Goal: Book appointment/travel/reservation

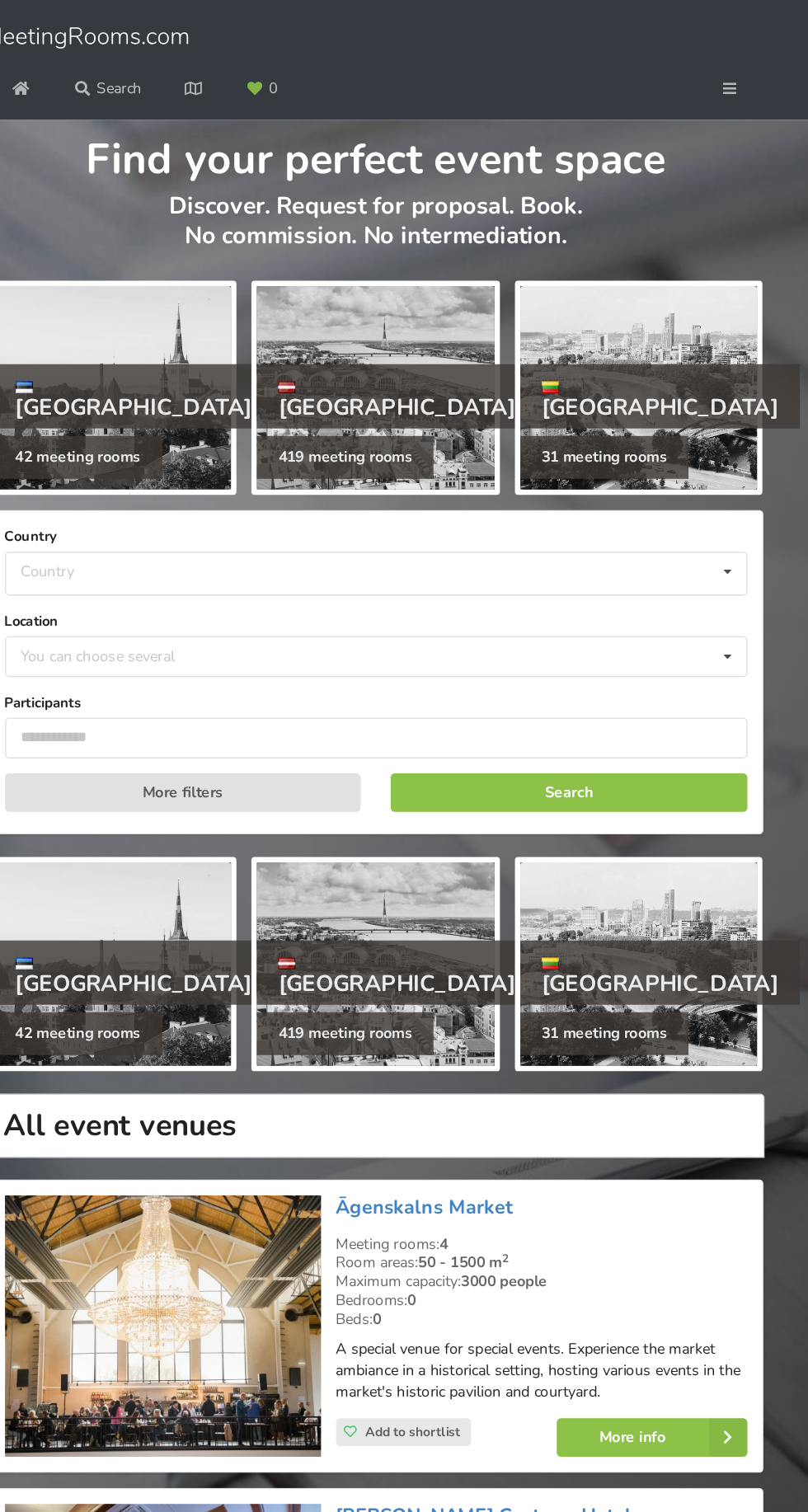
click at [430, 277] on div at bounding box center [403, 299] width 183 height 157
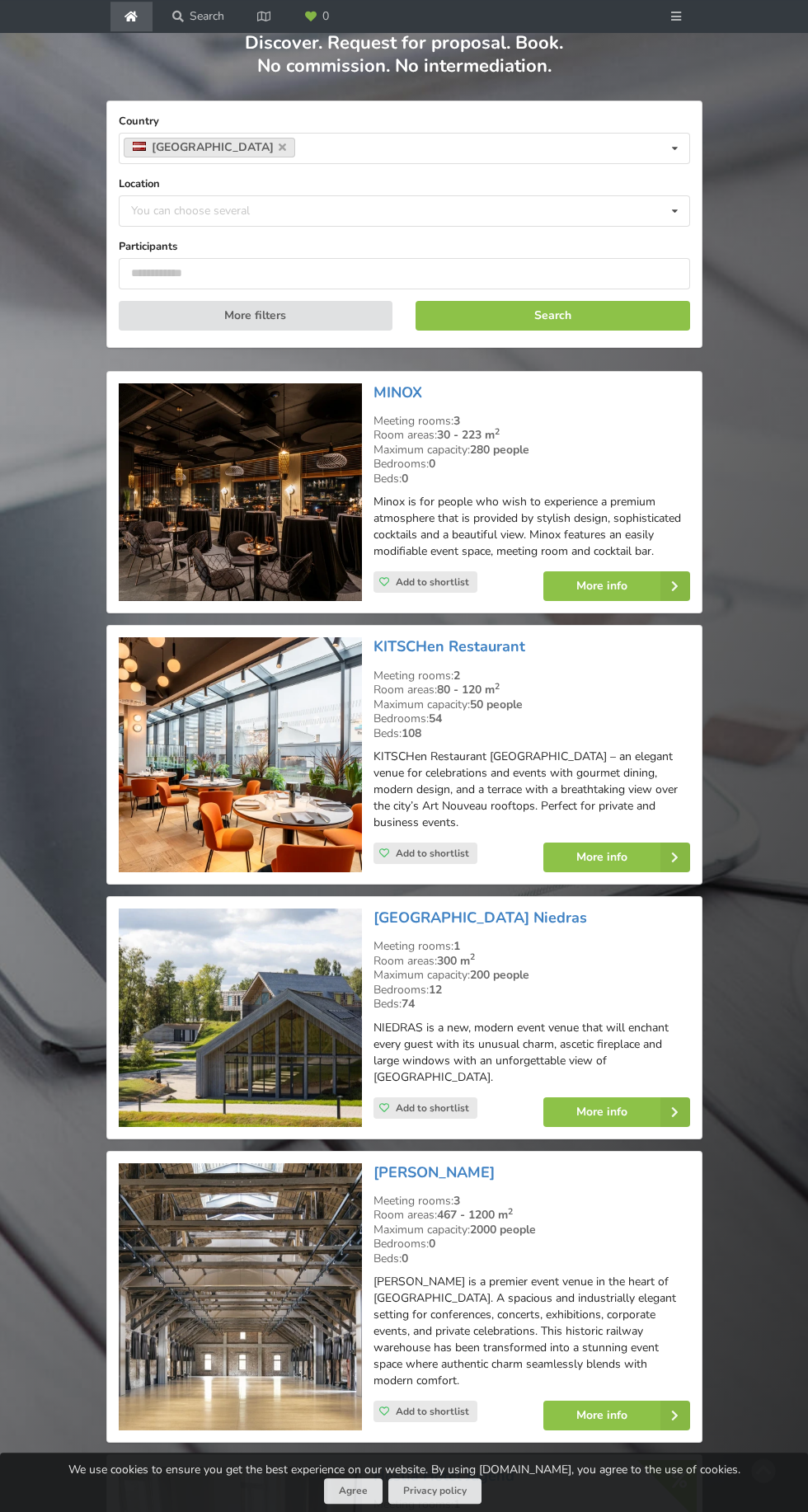
scroll to position [106, 0]
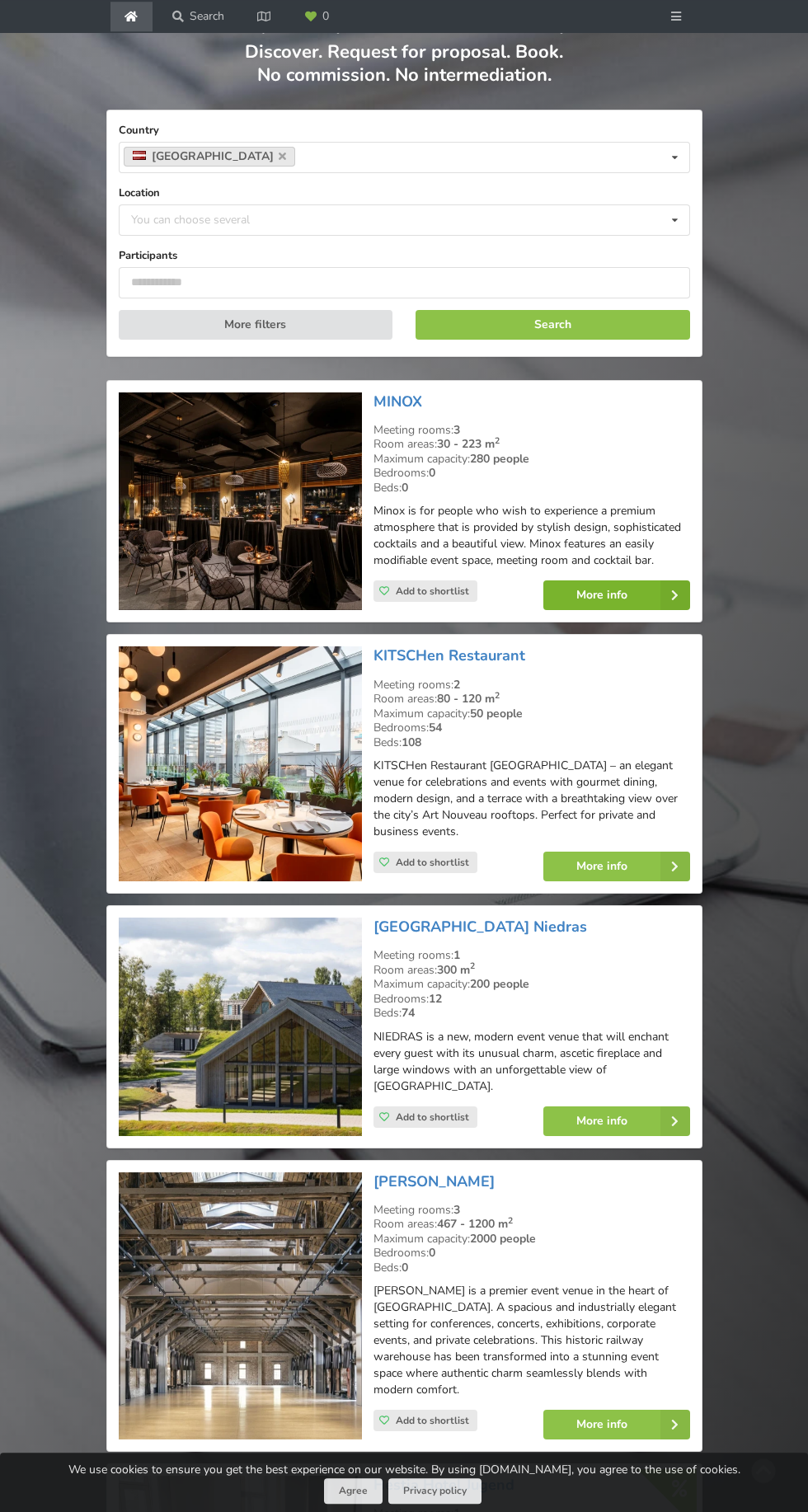
click at [620, 580] on link "More info" at bounding box center [617, 595] width 147 height 30
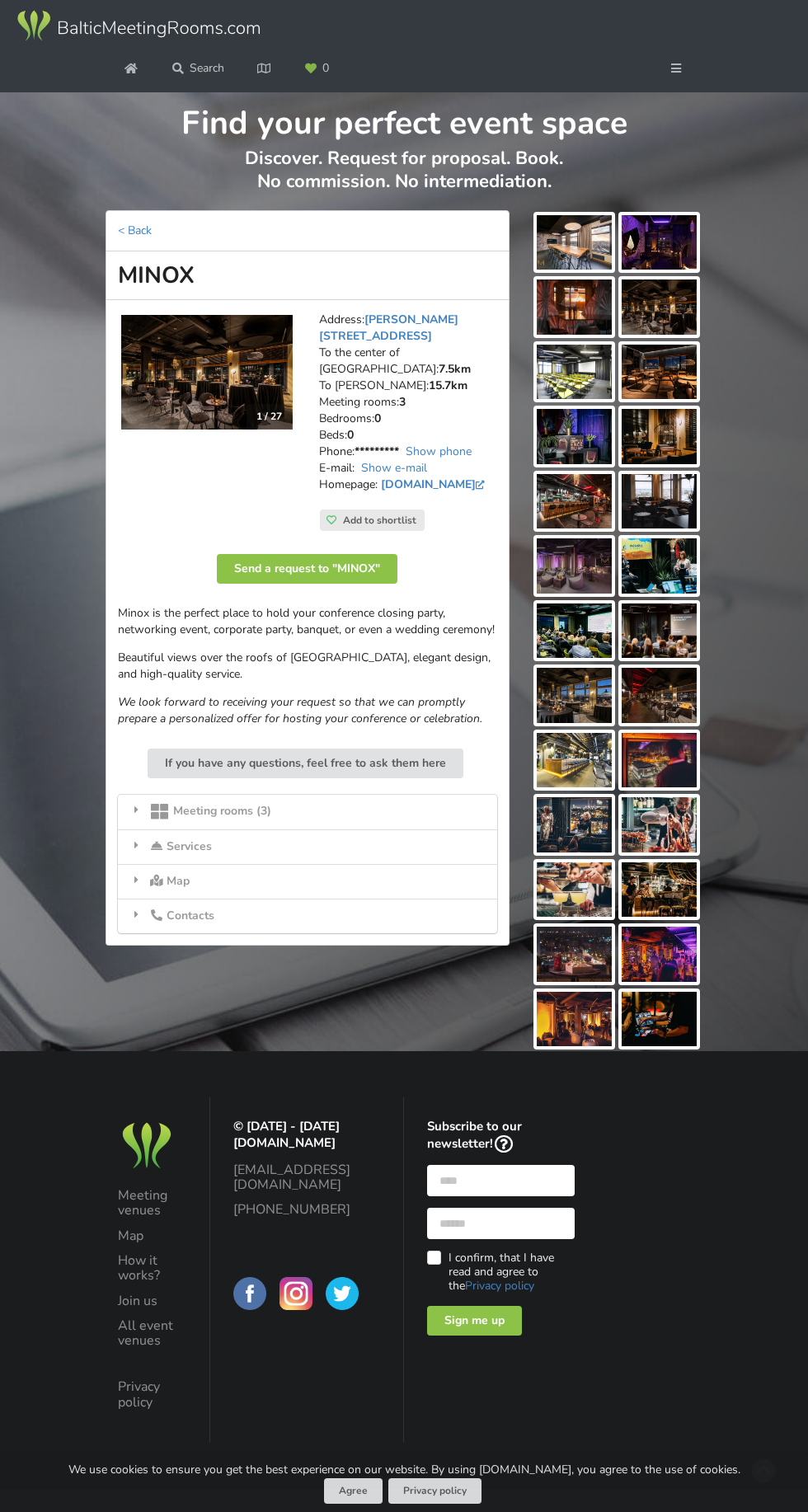
click at [373, 799] on div "Meeting rooms (3)" at bounding box center [307, 812] width 379 height 35
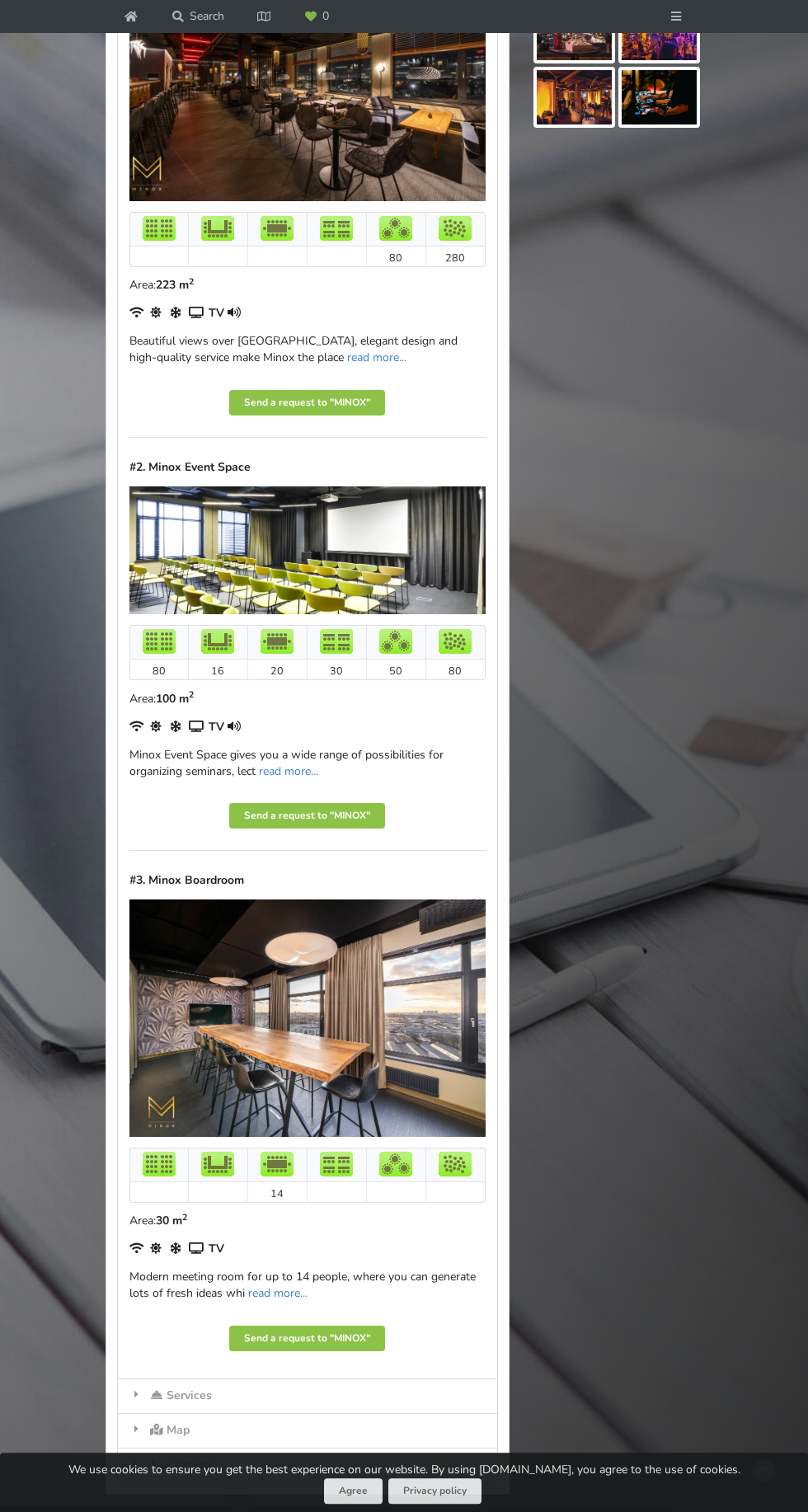
scroll to position [923, 0]
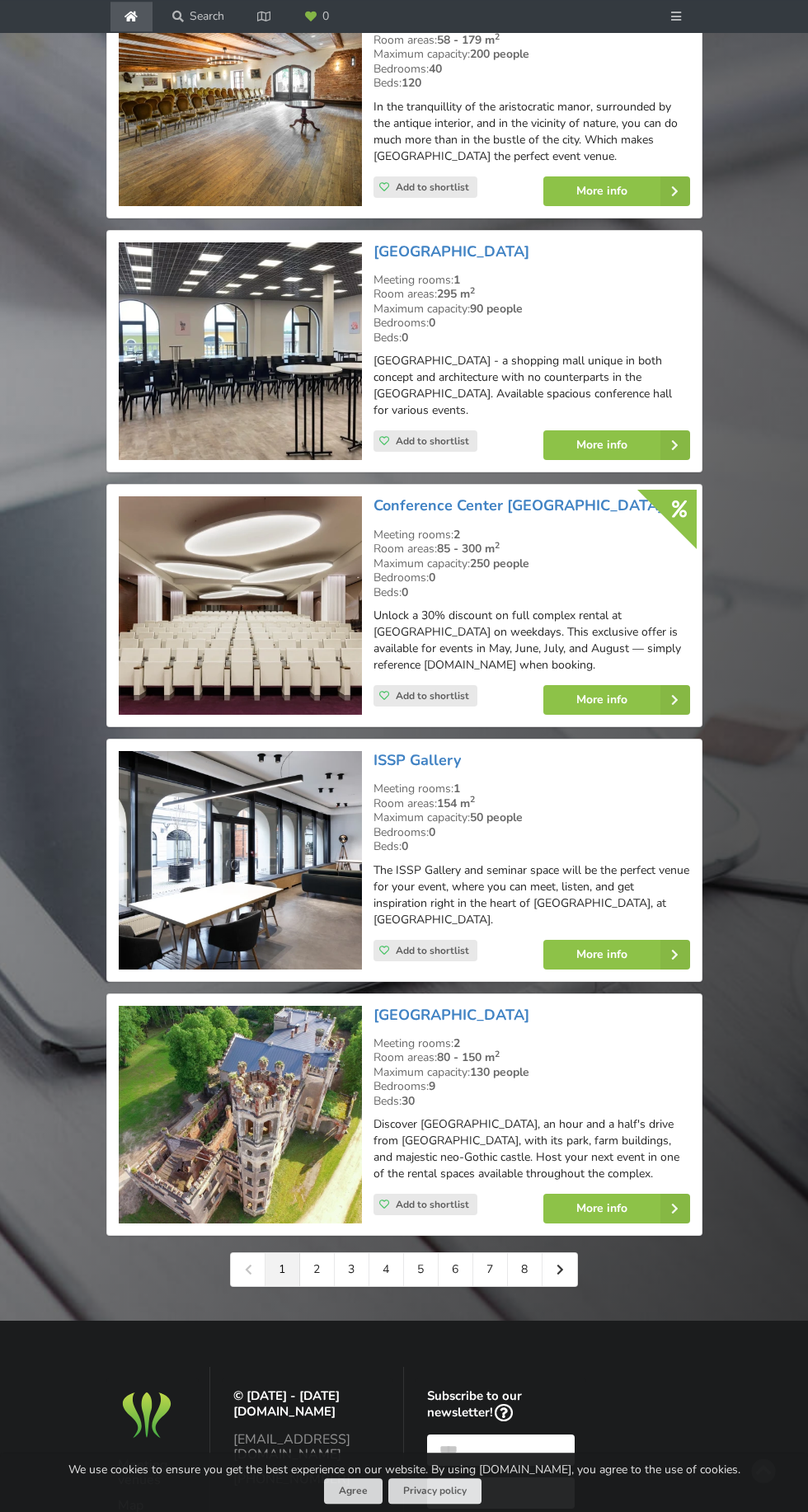
scroll to position [3105, 0]
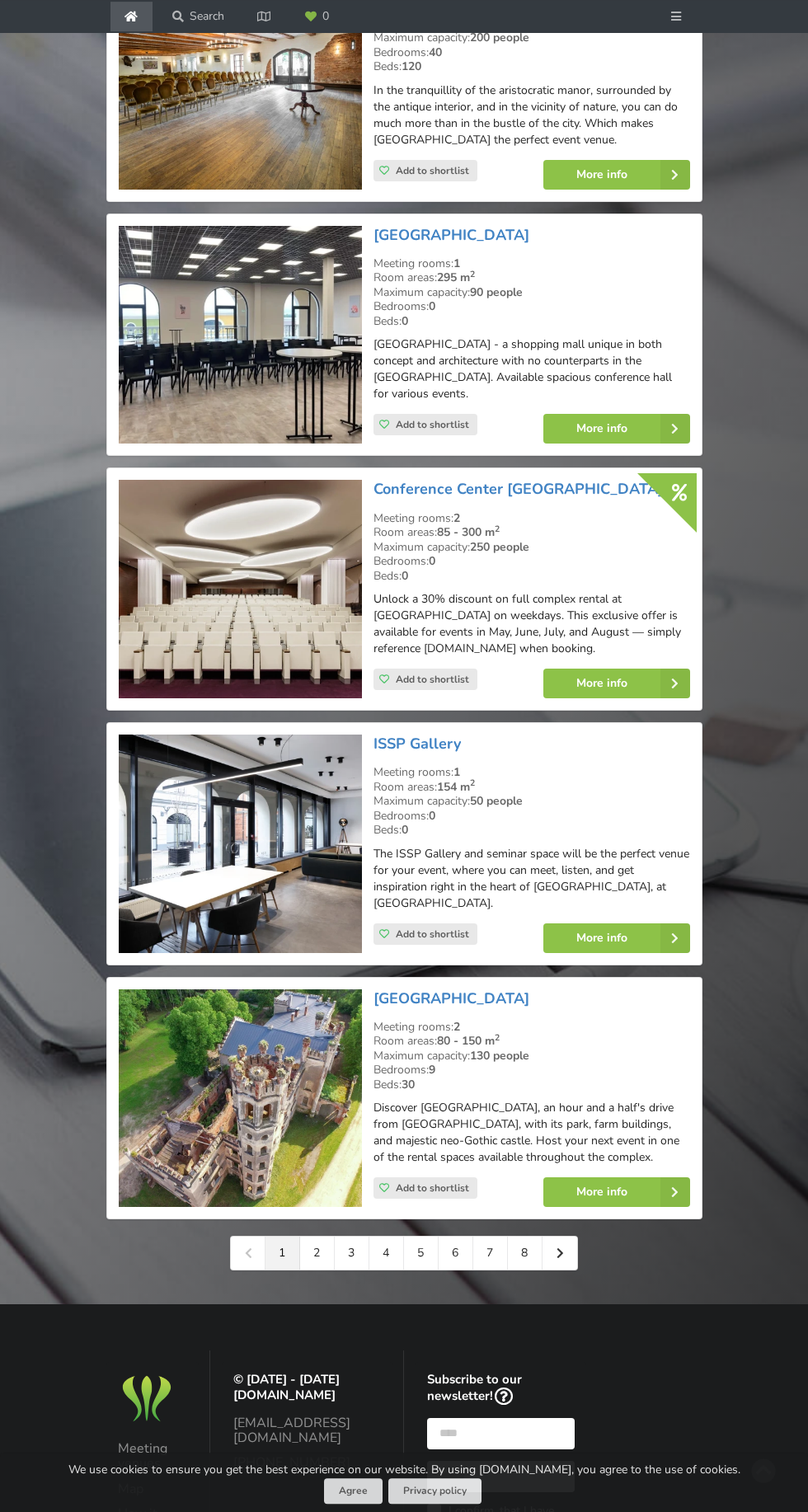
click at [334, 1269] on link "2" at bounding box center [317, 1253] width 35 height 33
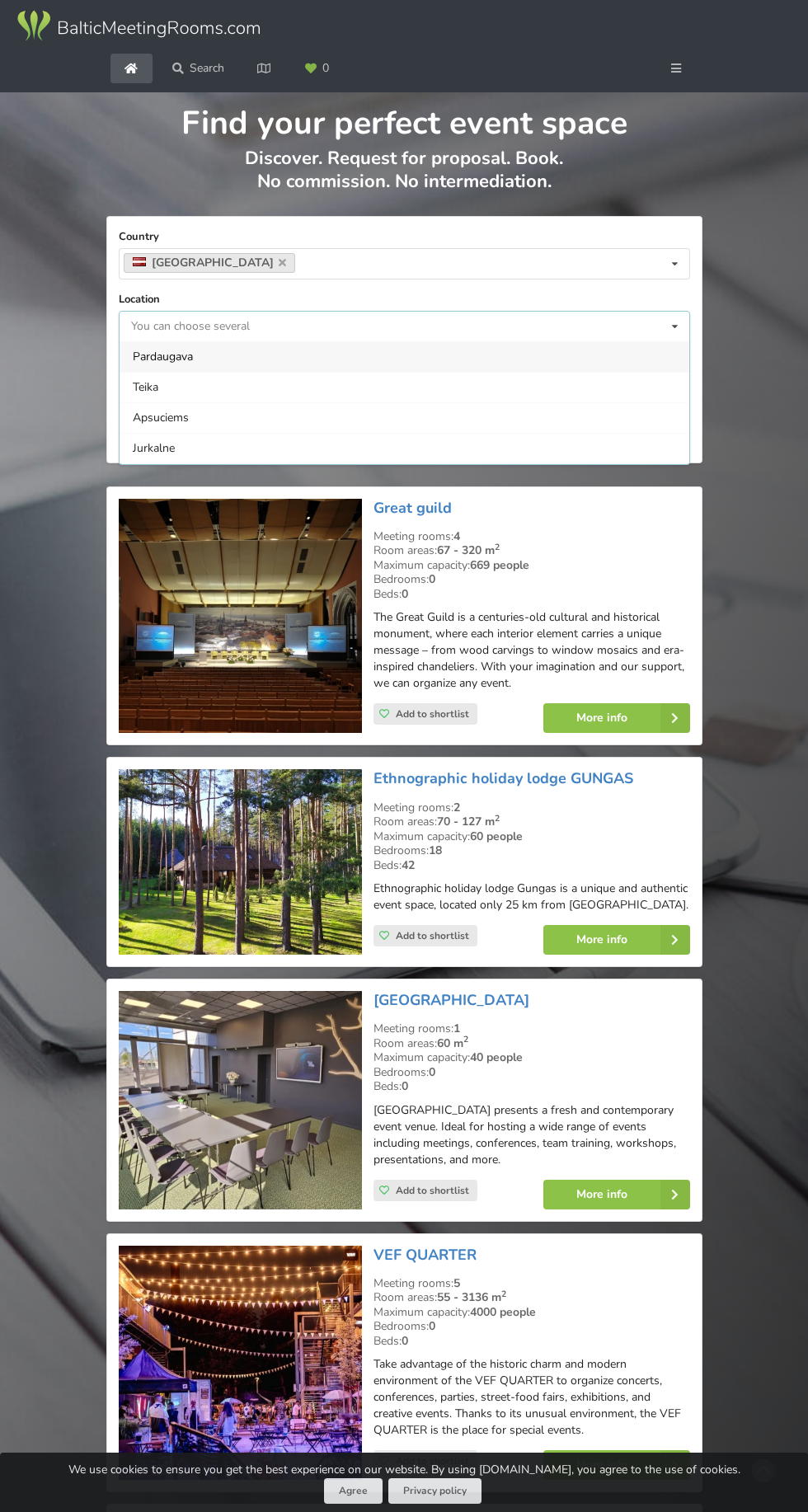
click at [156, 319] on input at bounding box center [144, 326] width 25 height 14
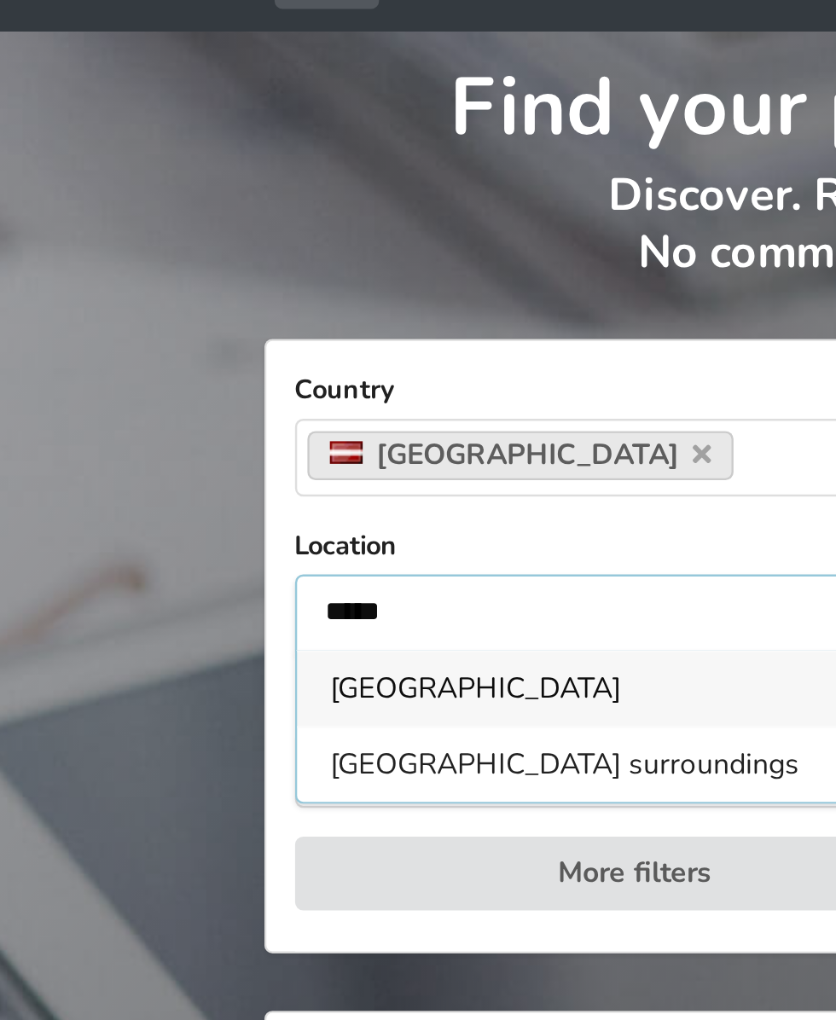
type input "****"
click at [141, 355] on div "[GEOGRAPHIC_DATA]" at bounding box center [418, 369] width 589 height 32
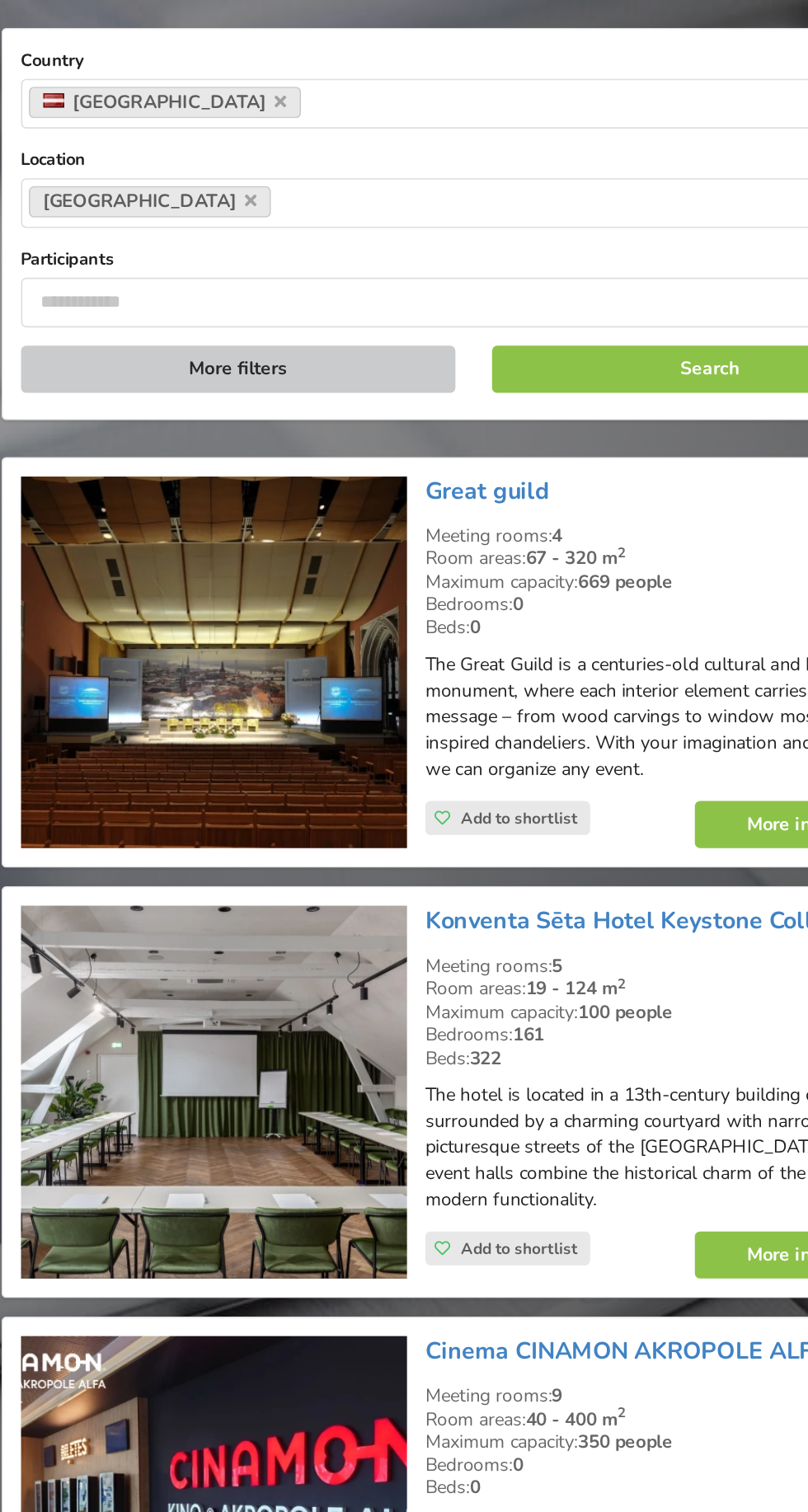
click at [171, 418] on button "More filters" at bounding box center [256, 431] width 274 height 30
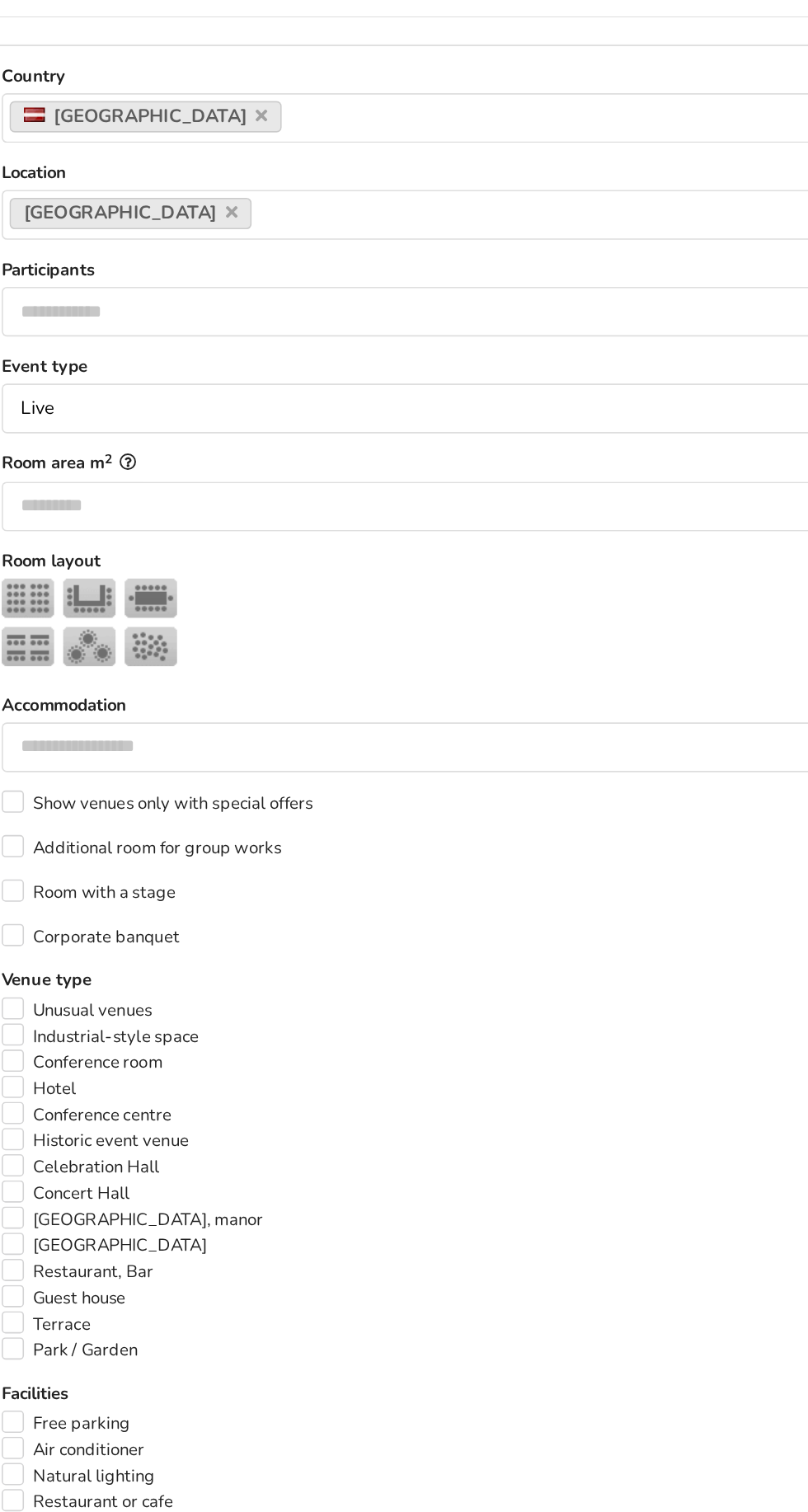
scroll to position [79, 0]
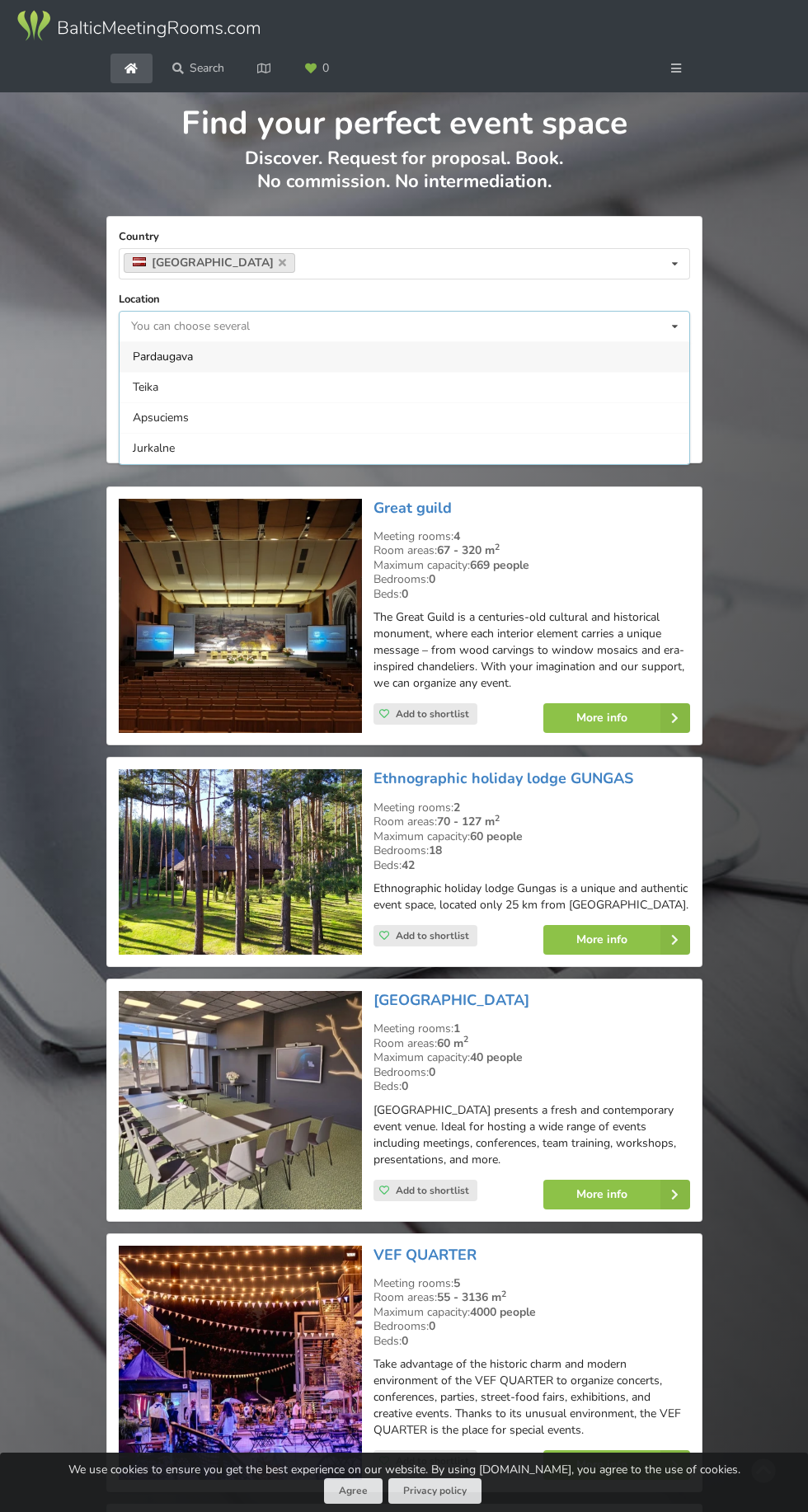
click at [152, 319] on input at bounding box center [144, 326] width 25 height 14
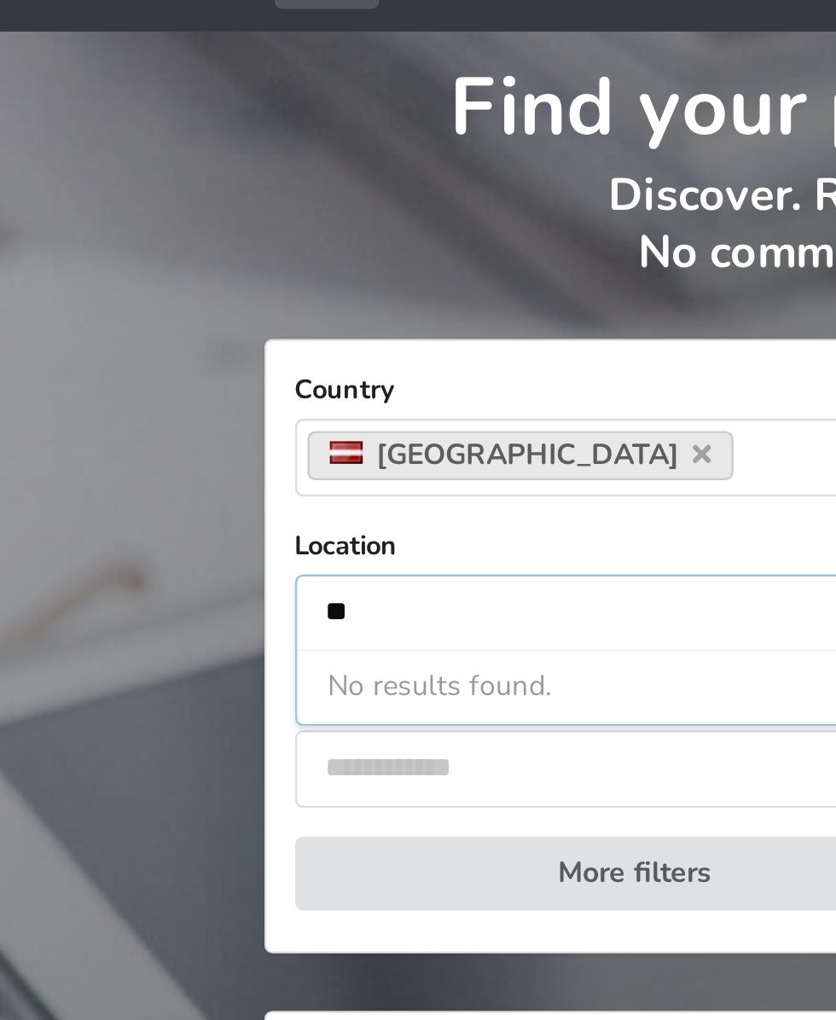
type input "*"
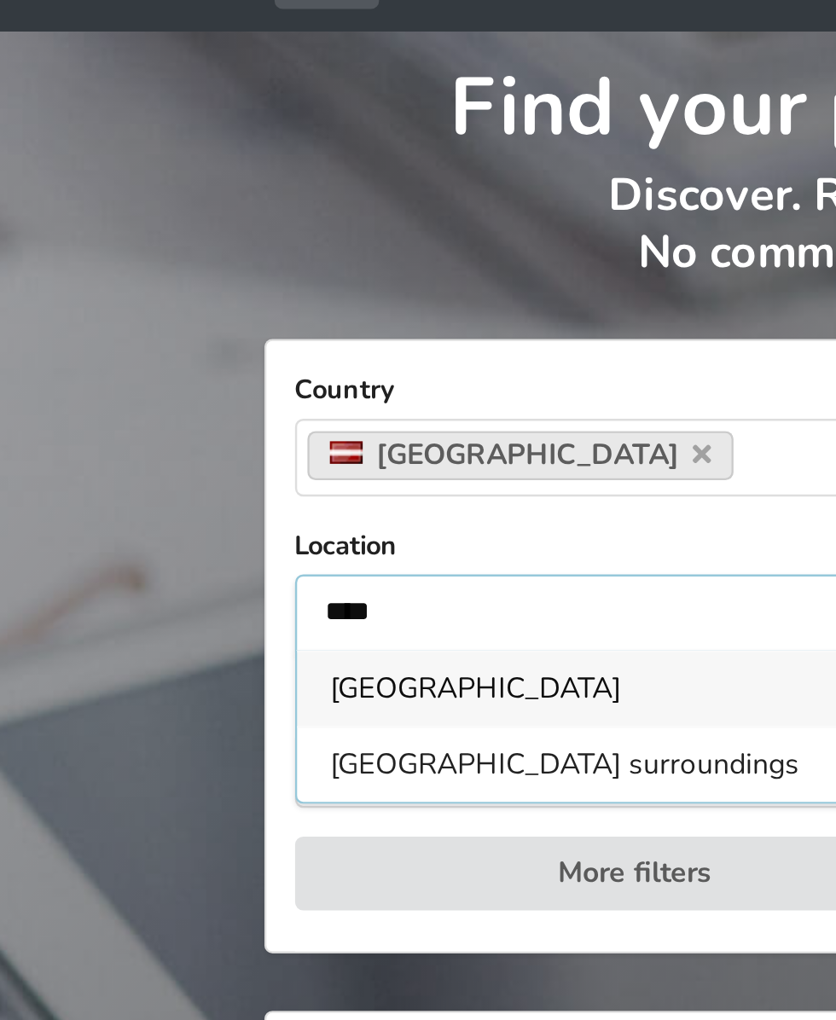
type input "****"
click at [146, 357] on div "[GEOGRAPHIC_DATA]" at bounding box center [418, 369] width 589 height 32
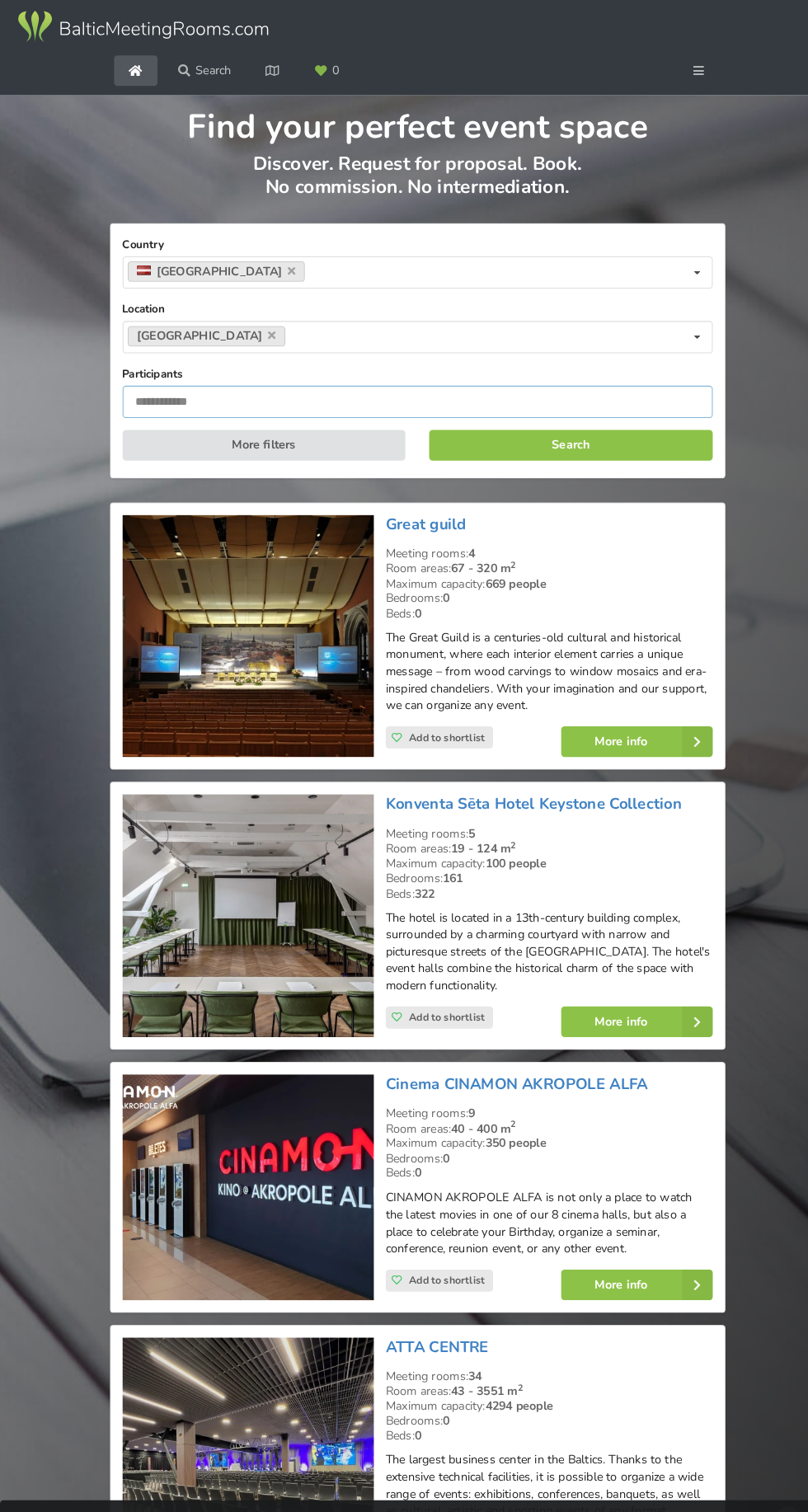
click at [148, 377] on input "number" at bounding box center [404, 389] width 571 height 31
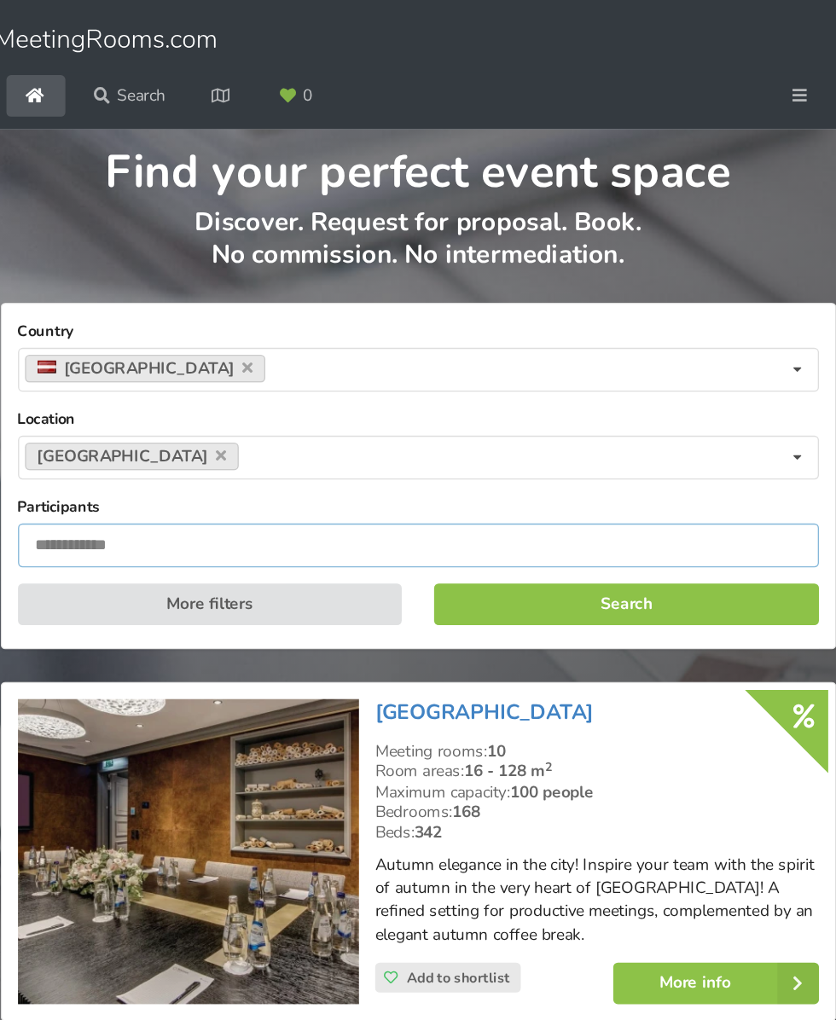
type input "**"
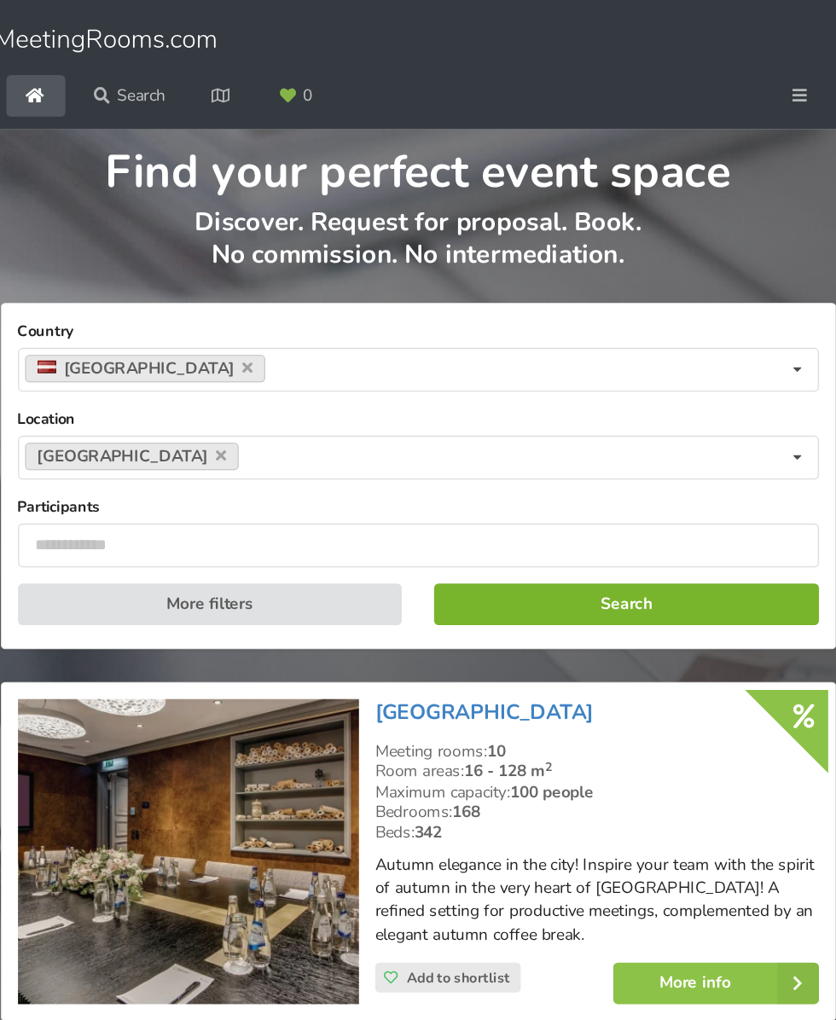
click at [714, 461] on button "Search" at bounding box center [572, 446] width 284 height 31
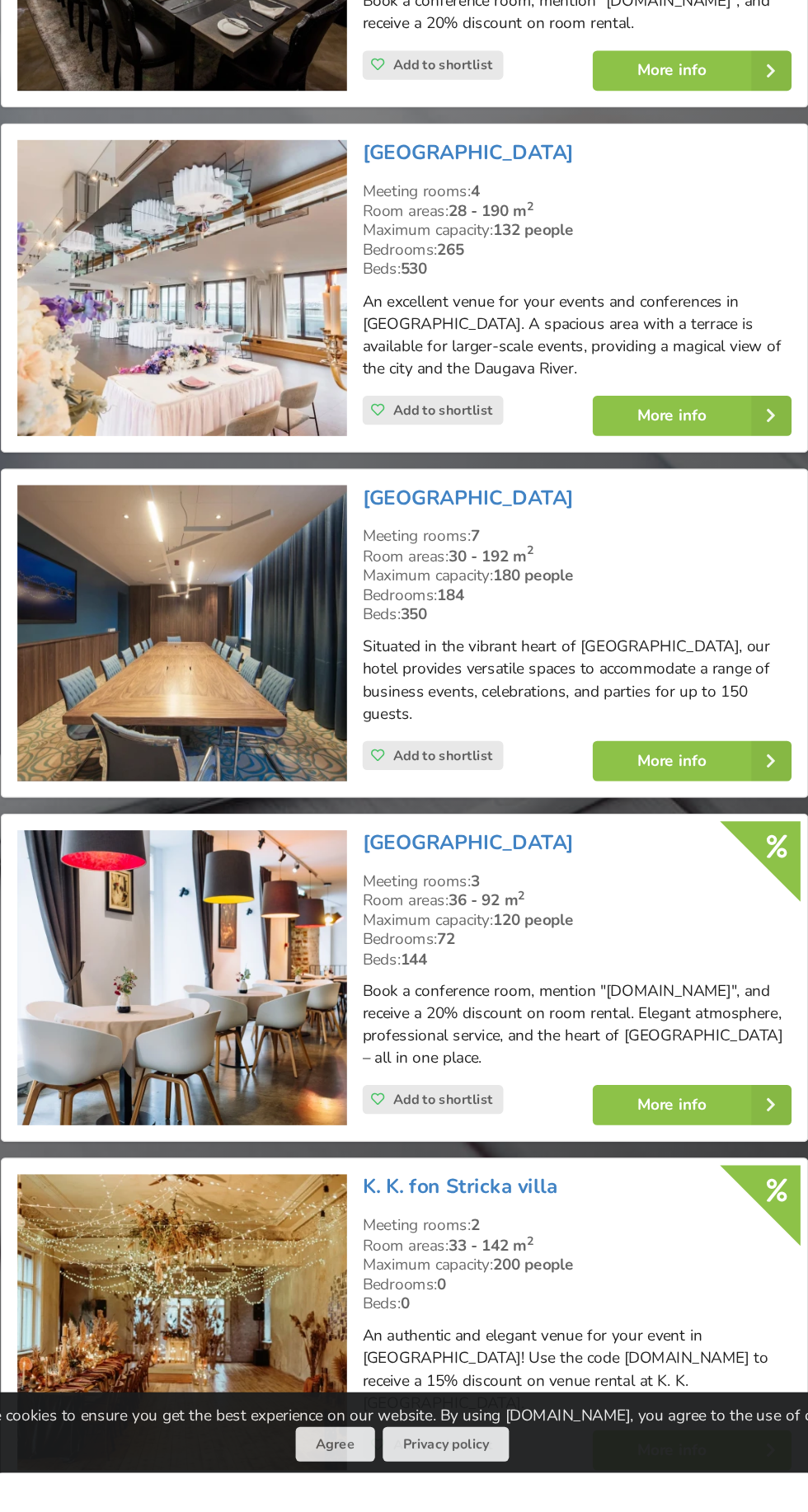
scroll to position [2486, 0]
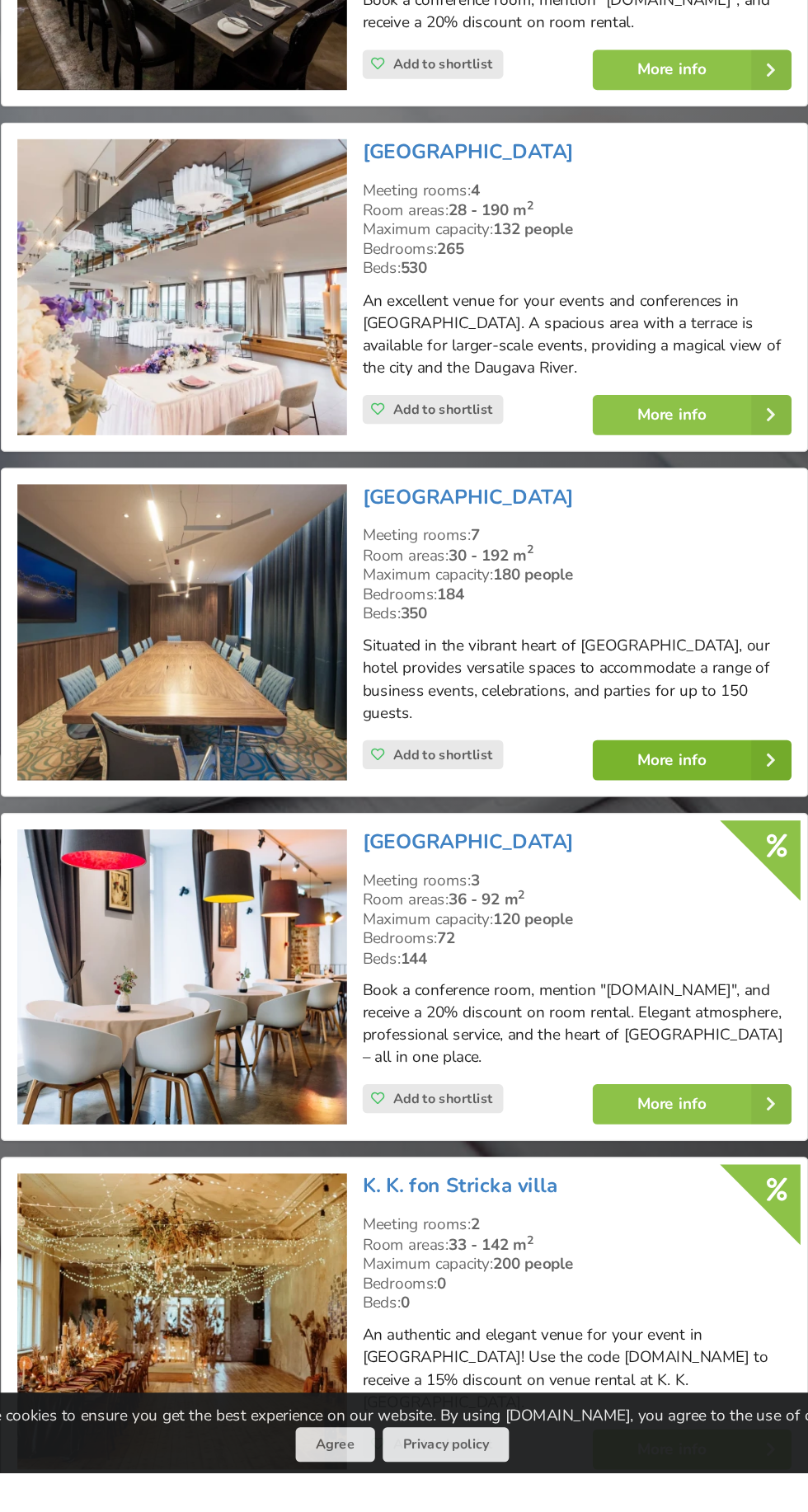
click at [690, 1001] on link "More info" at bounding box center [617, 986] width 147 height 30
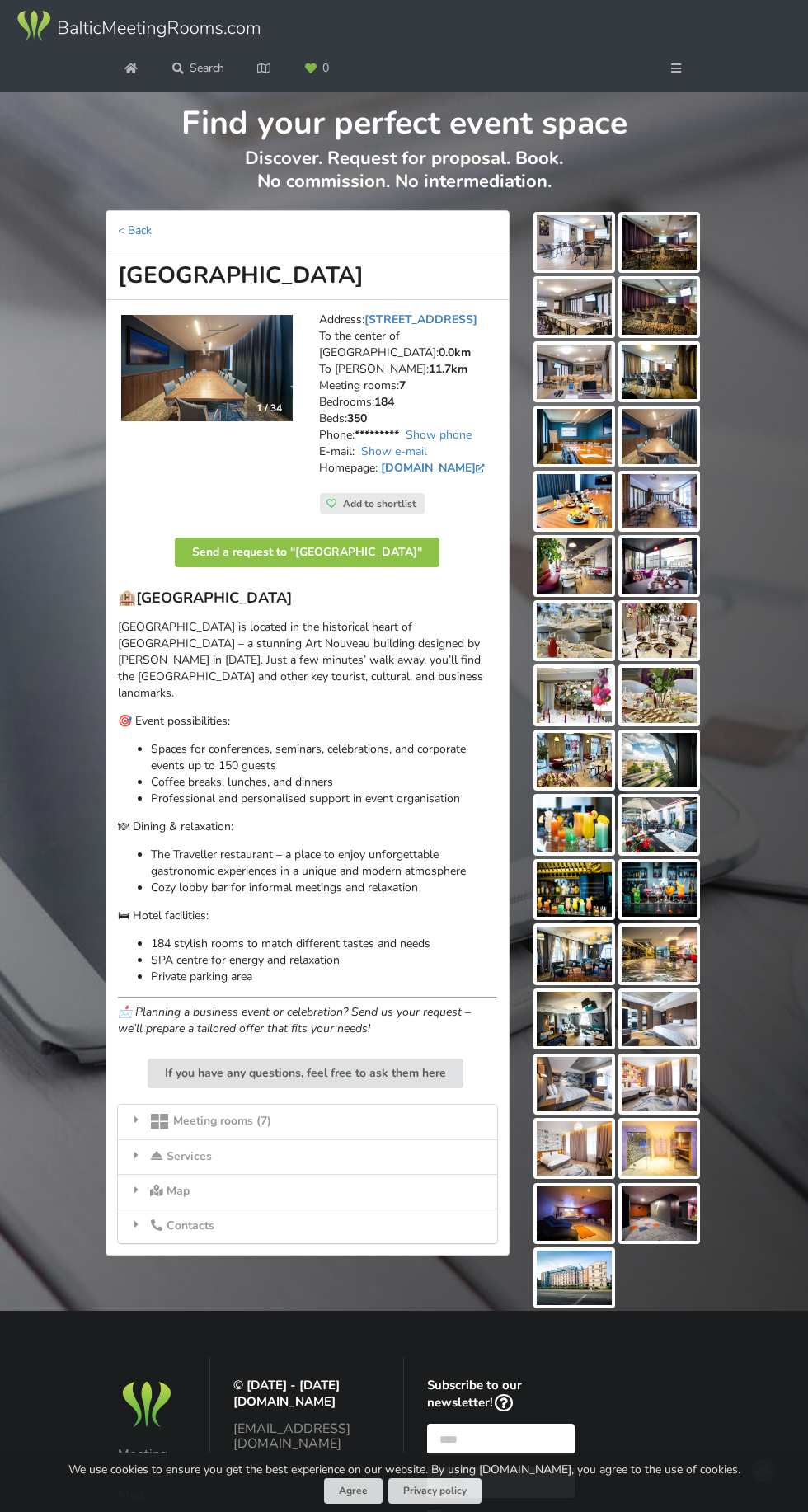
click at [427, 311] on link "Elizabetes iela 101, Riga" at bounding box center [420, 319] width 113 height 15
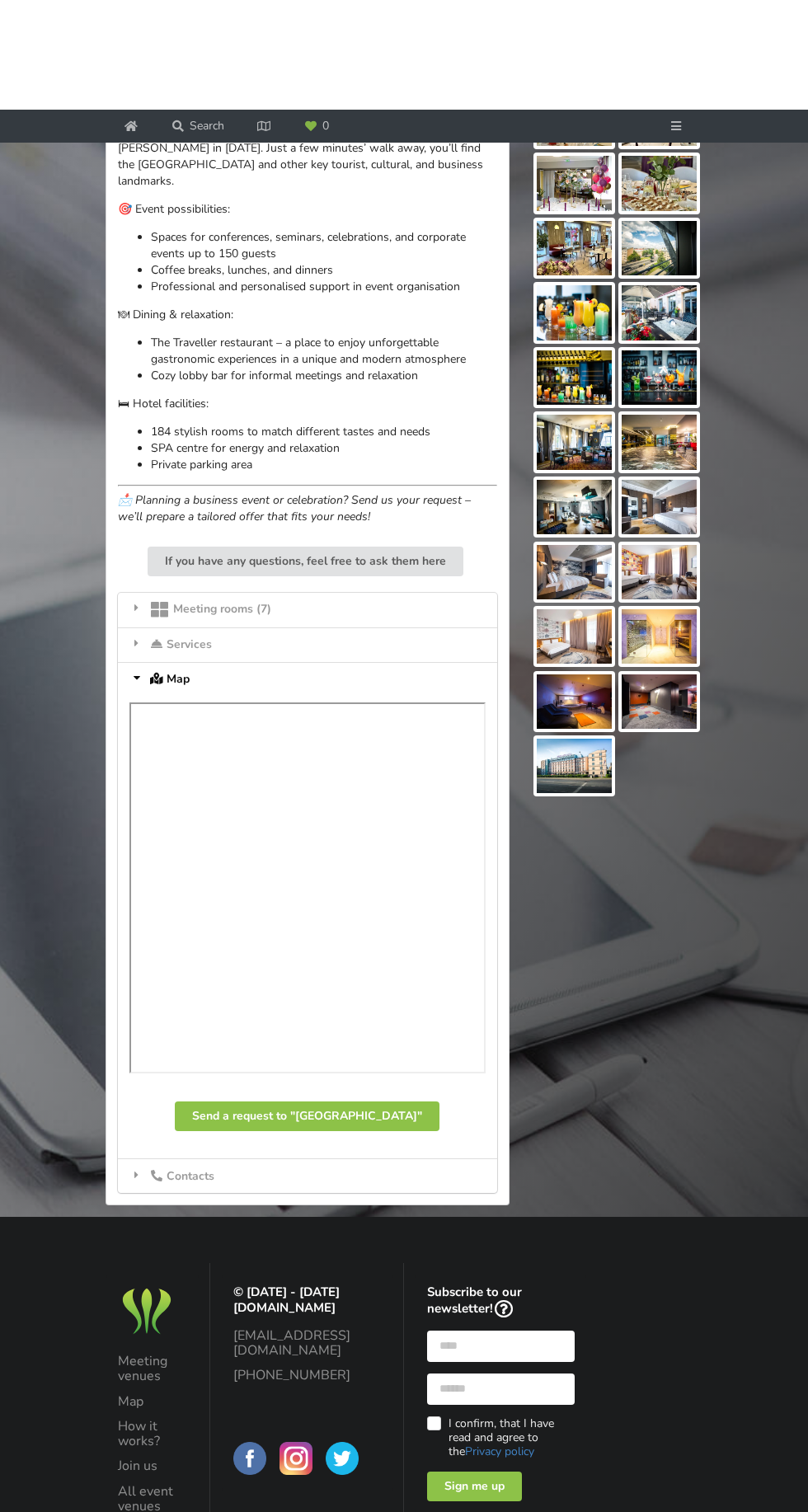
scroll to position [512, 0]
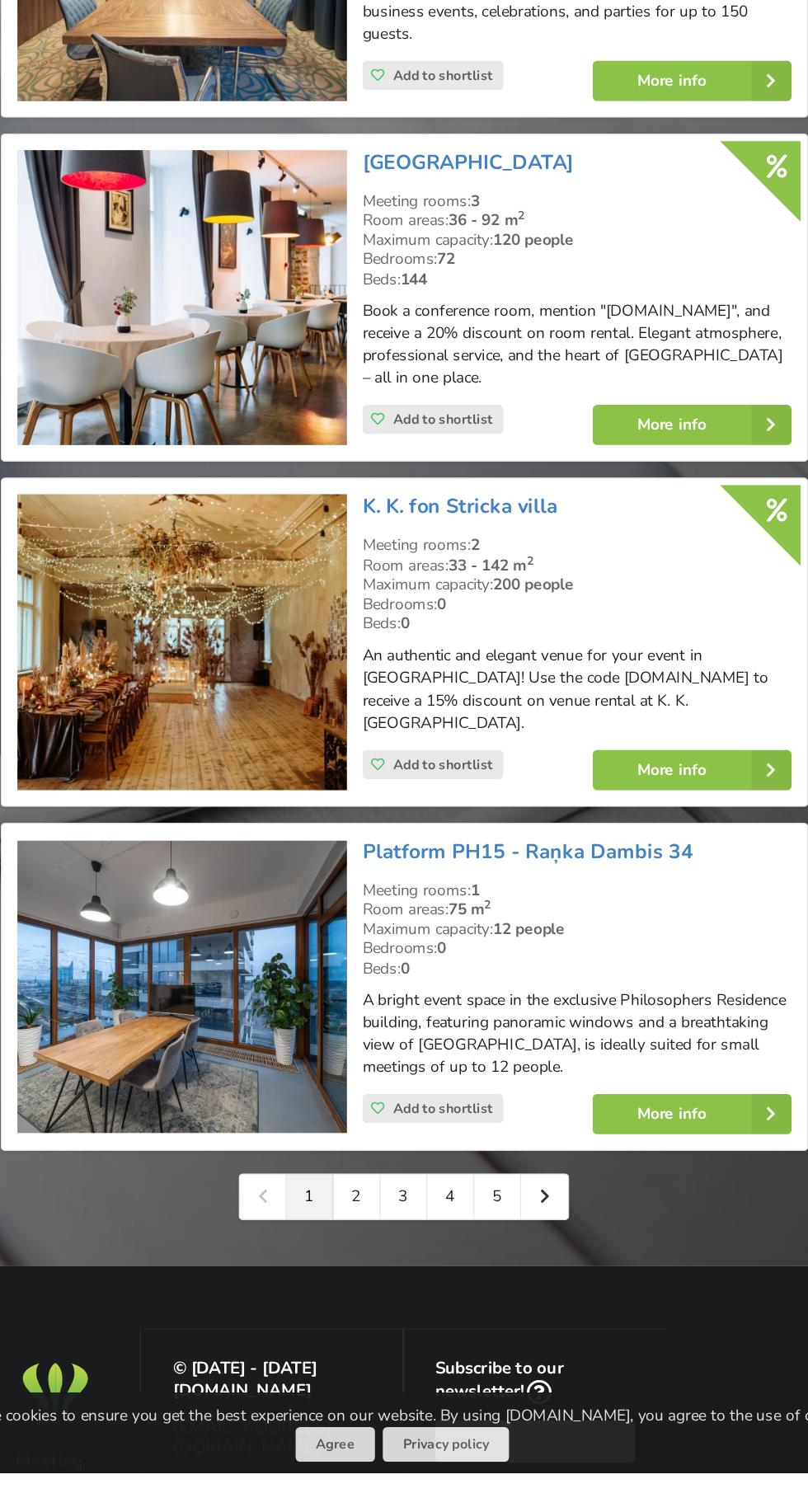
scroll to position [2995, 0]
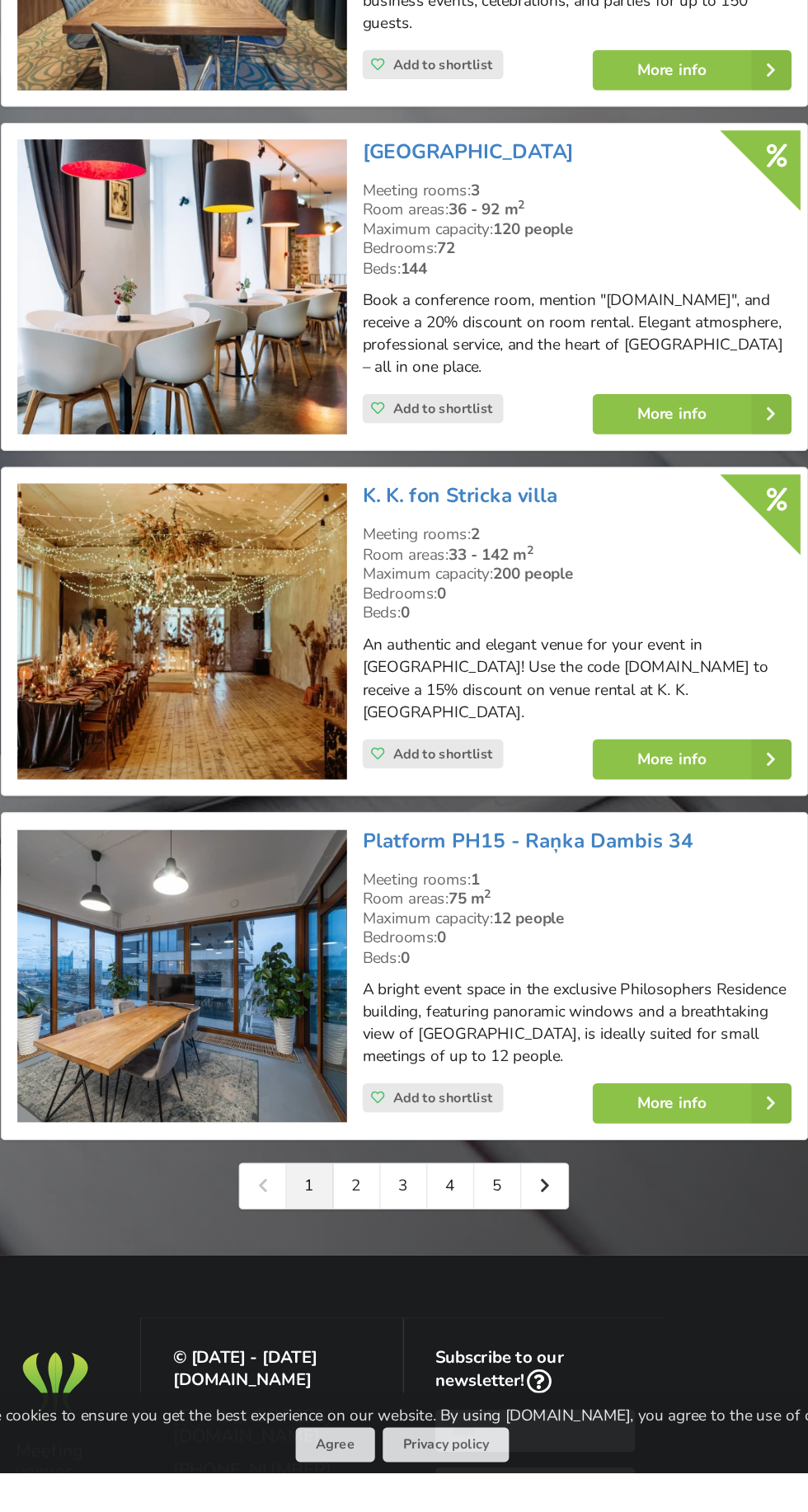
click at [387, 1317] on link "2" at bounding box center [369, 1300] width 35 height 33
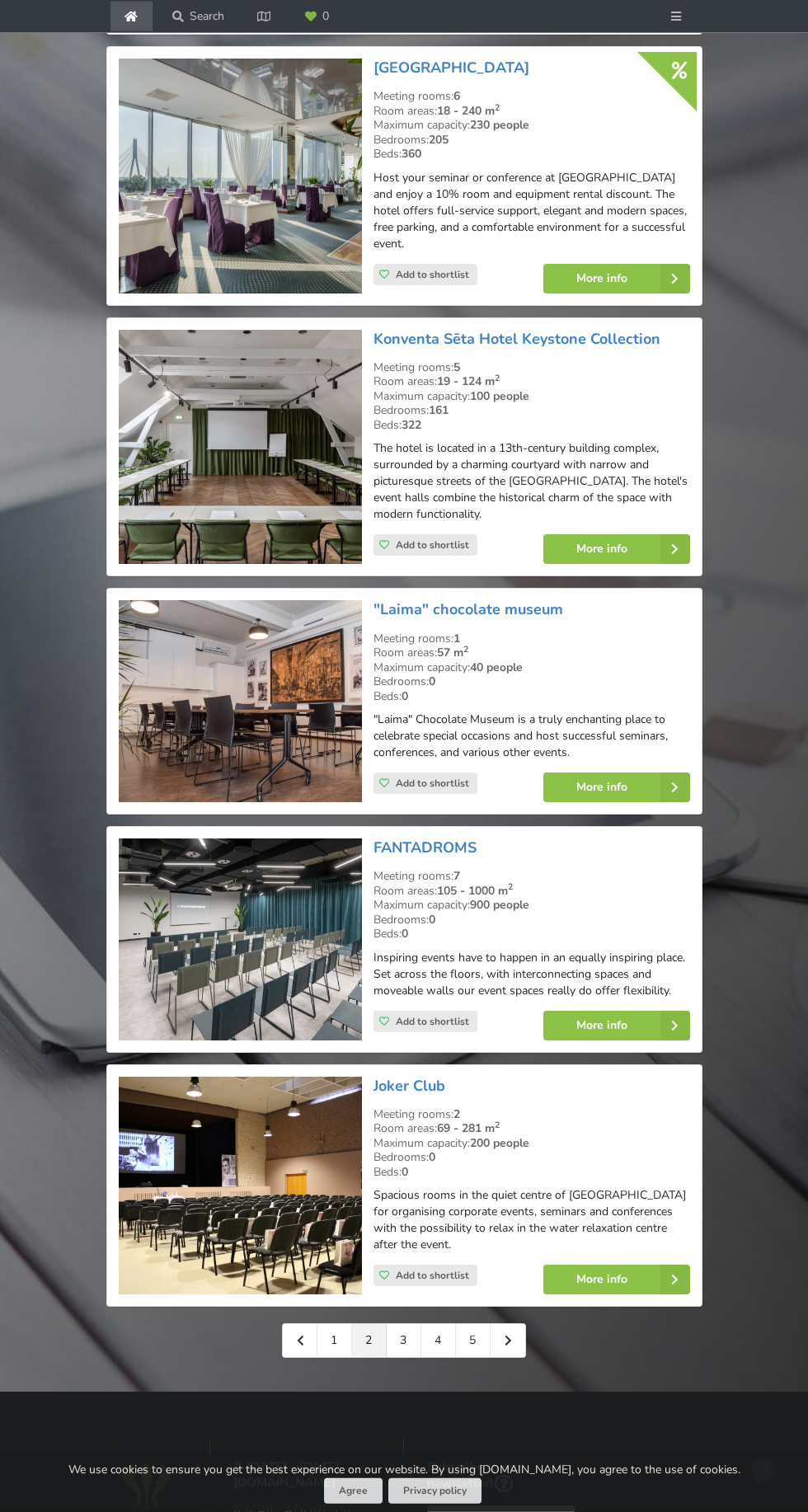
scroll to position [2970, 0]
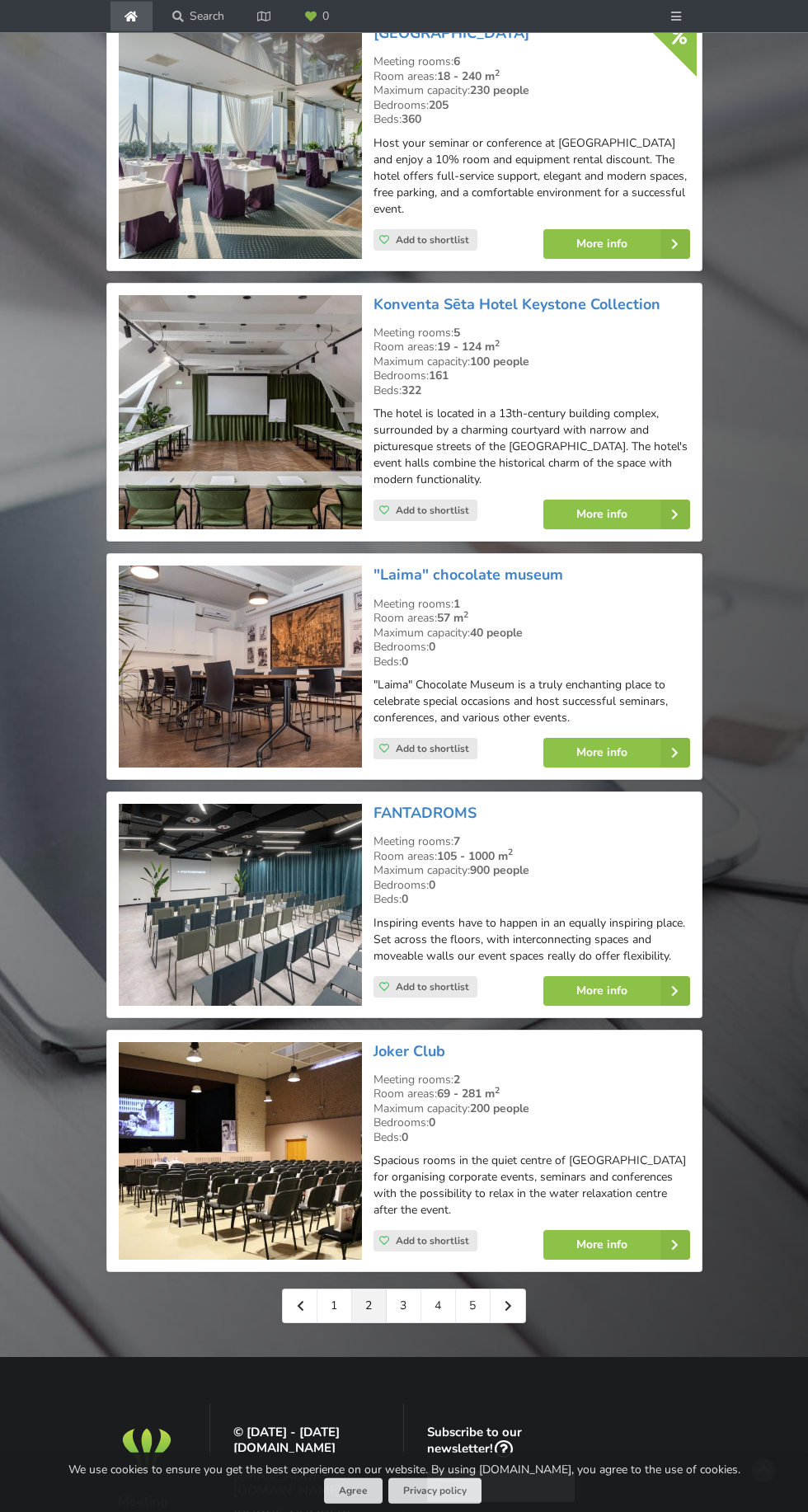
click at [421, 1323] on link "3" at bounding box center [404, 1306] width 35 height 33
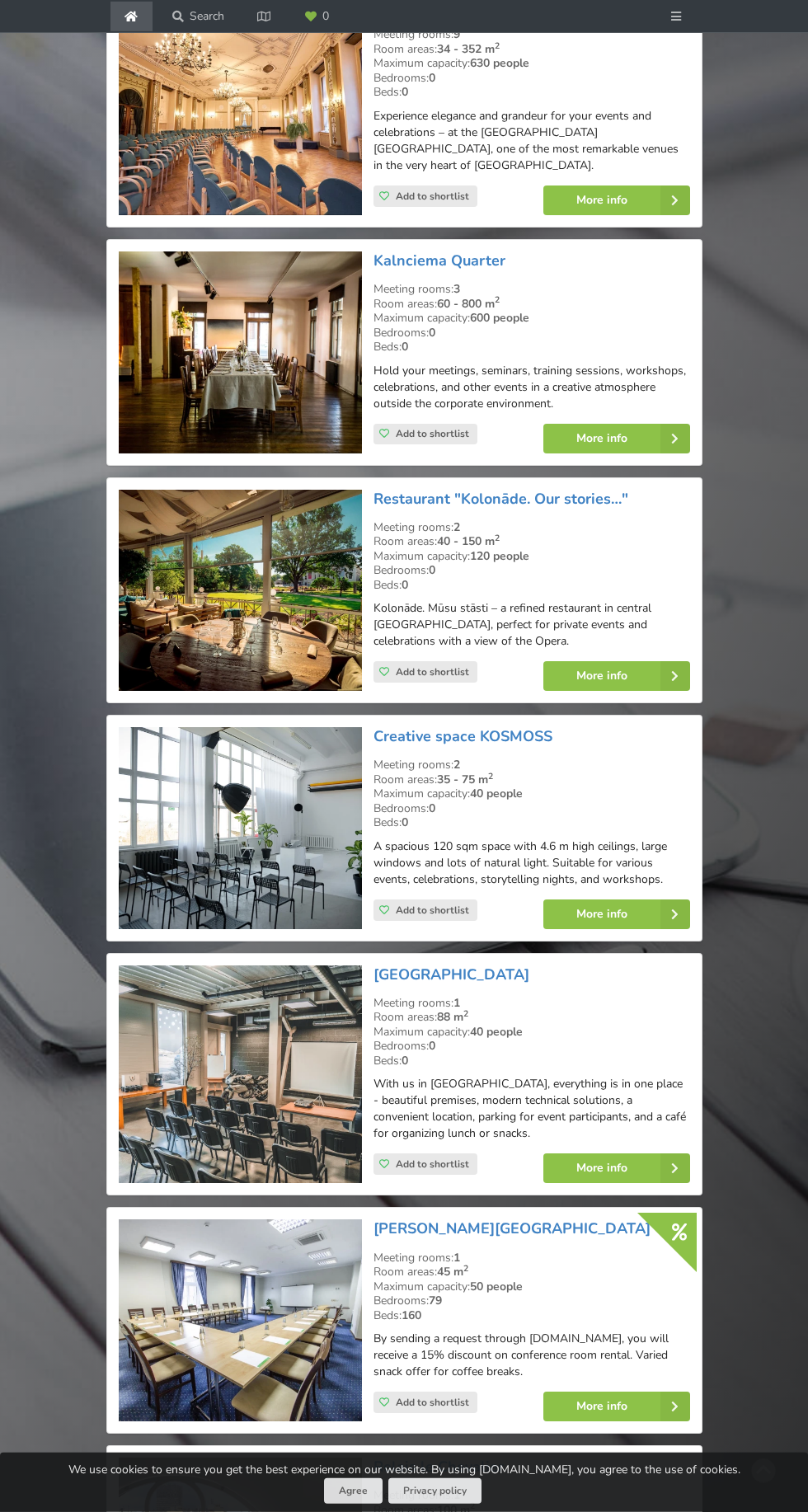
scroll to position [2335, 0]
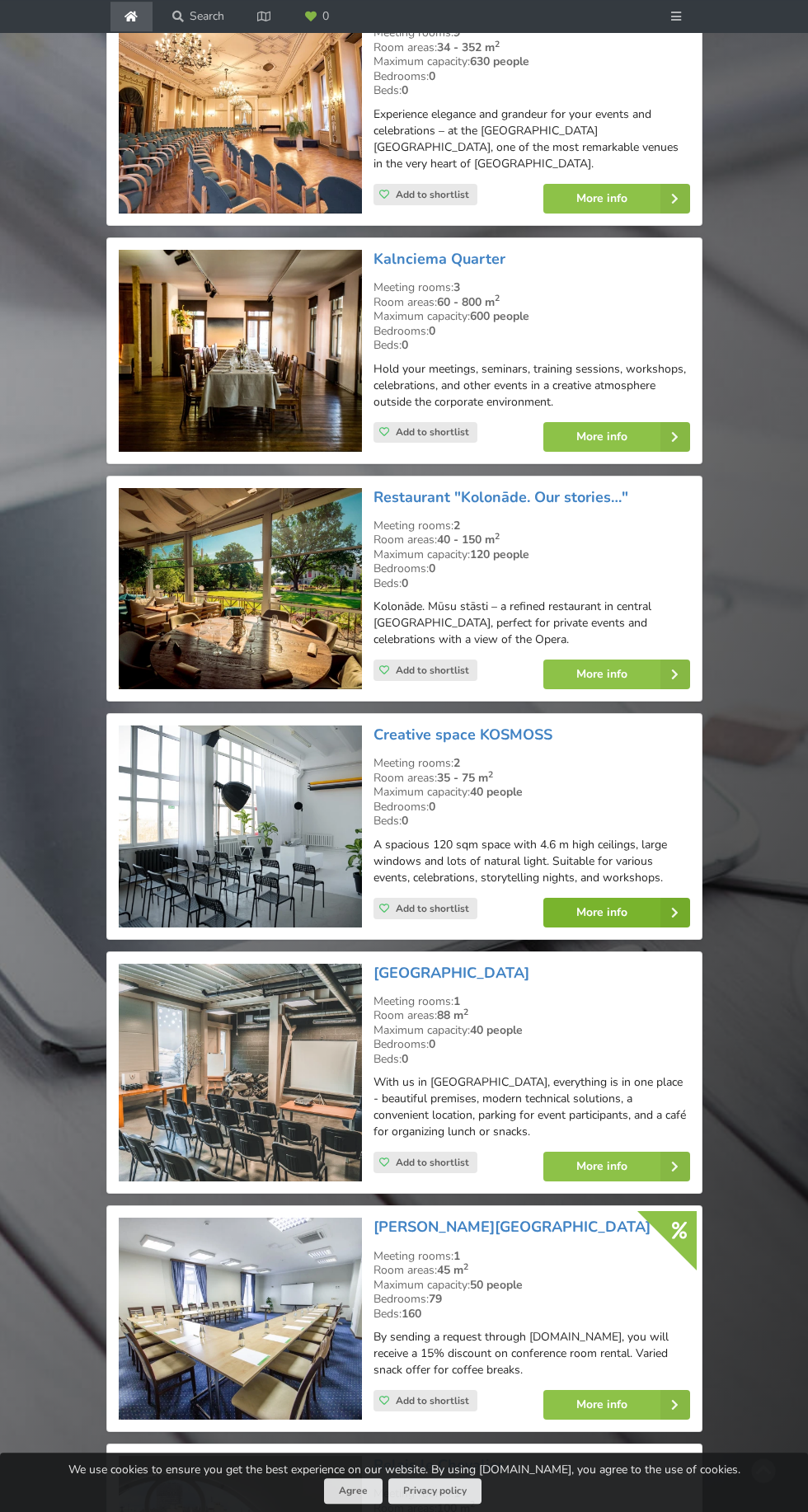
click at [690, 928] on link "More info" at bounding box center [617, 913] width 147 height 30
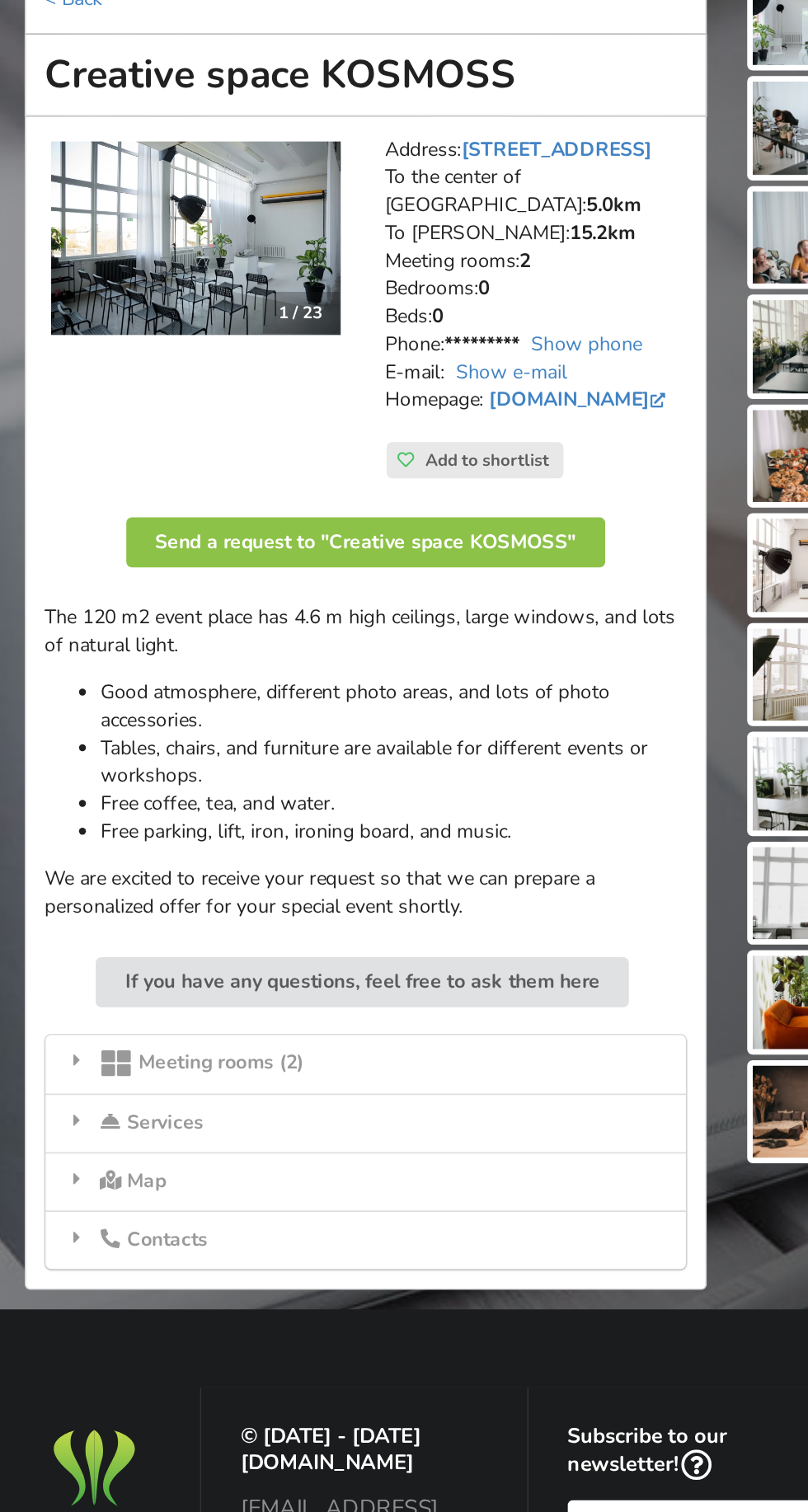
click at [353, 852] on div "Meeting rooms (2)" at bounding box center [307, 861] width 379 height 35
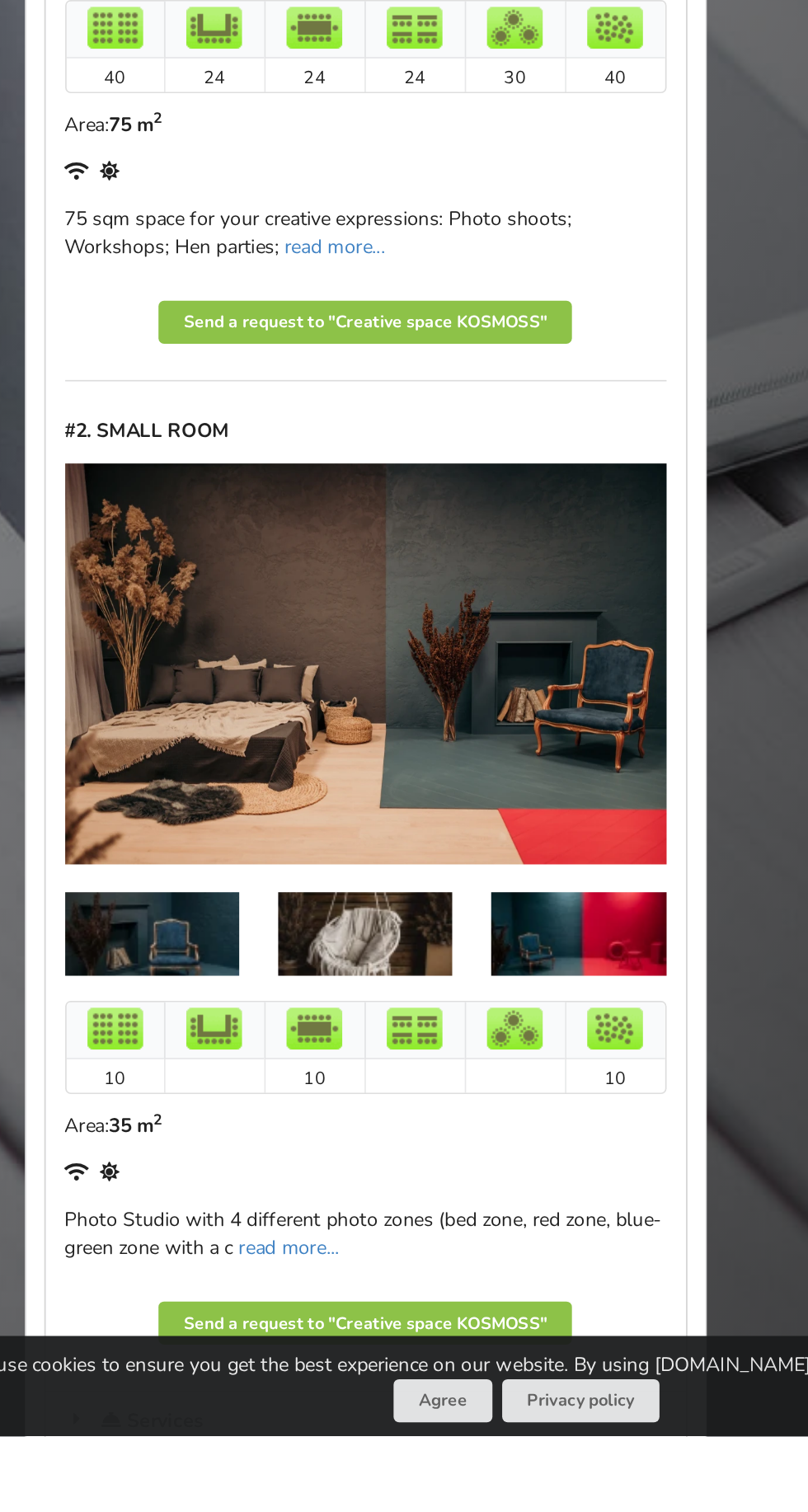
scroll to position [499, 0]
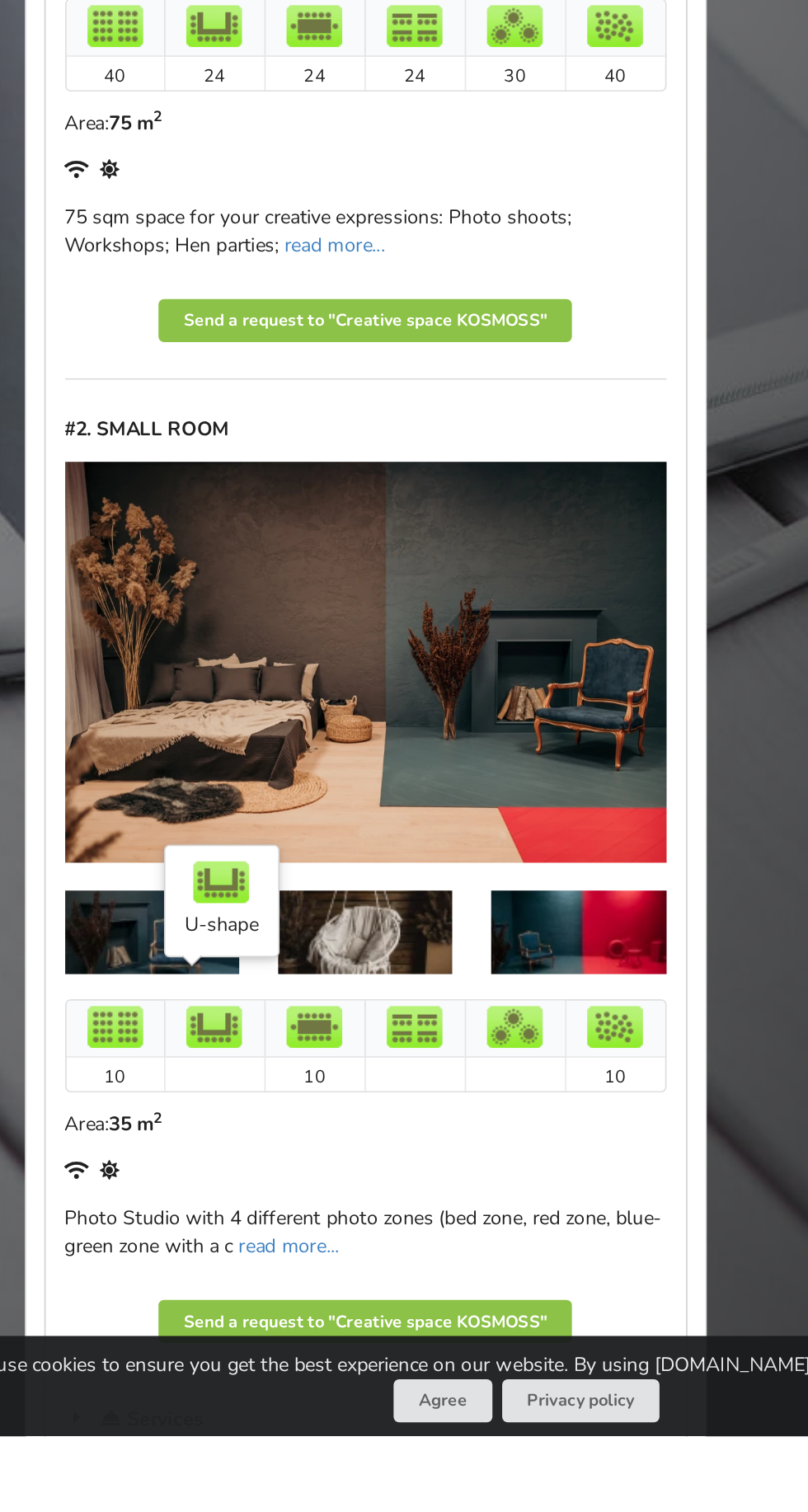
click at [226, 1258] on img at bounding box center [217, 1270] width 33 height 25
click at [463, 1209] on img at bounding box center [433, 1213] width 103 height 49
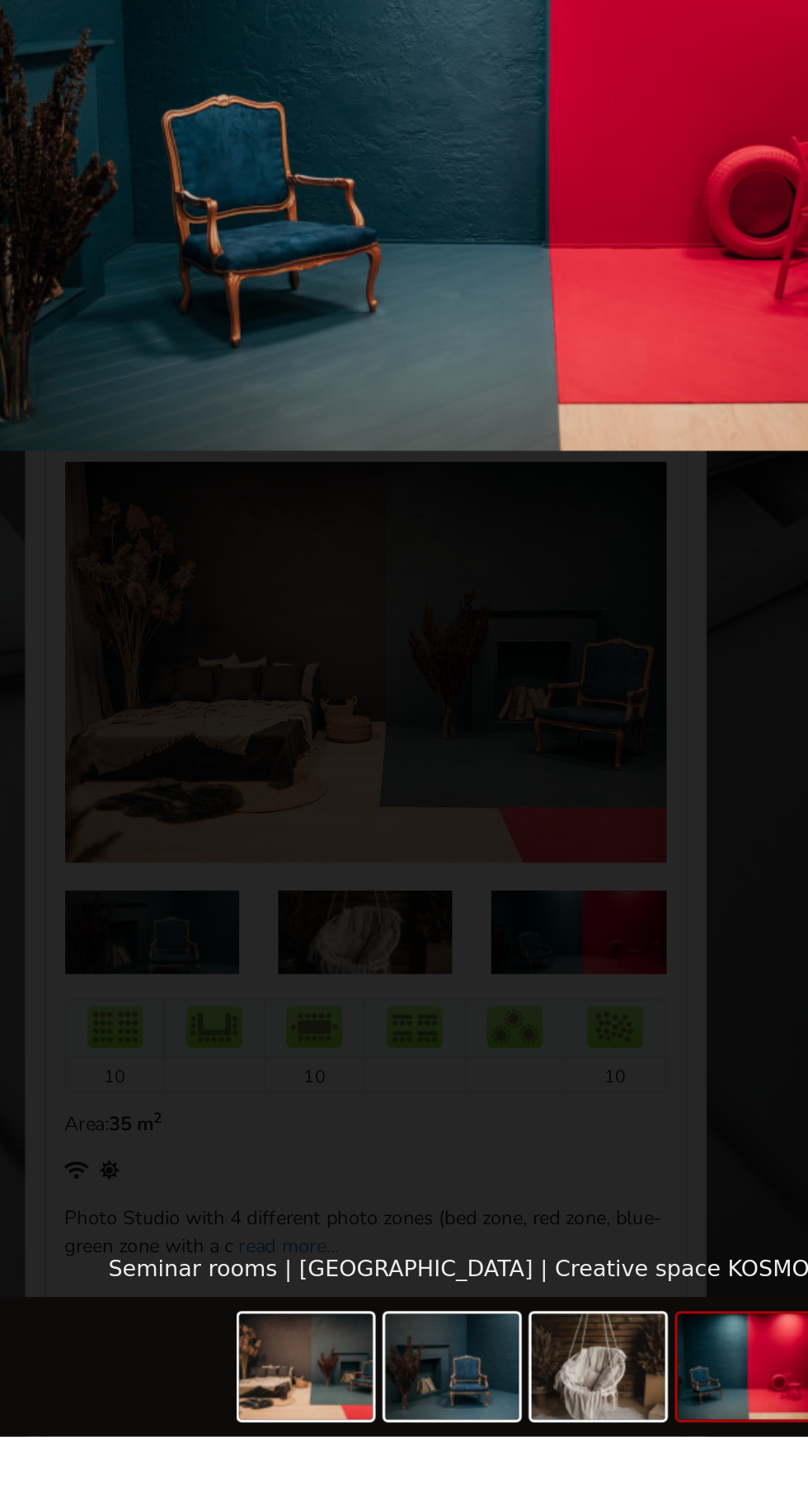
click at [320, 1183] on picture at bounding box center [404, 717] width 808 height 1358
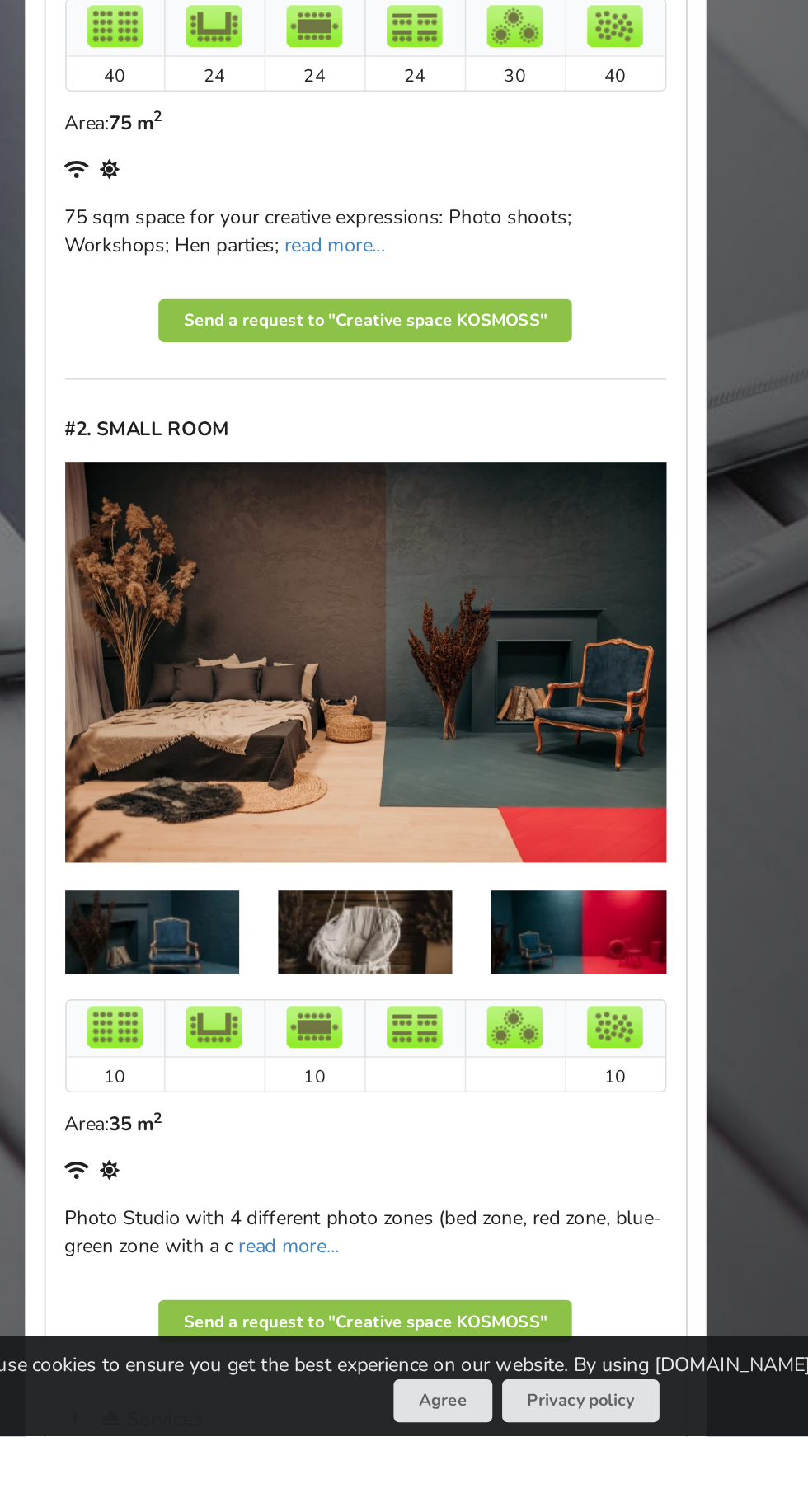
click at [316, 1189] on img at bounding box center [306, 1213] width 103 height 49
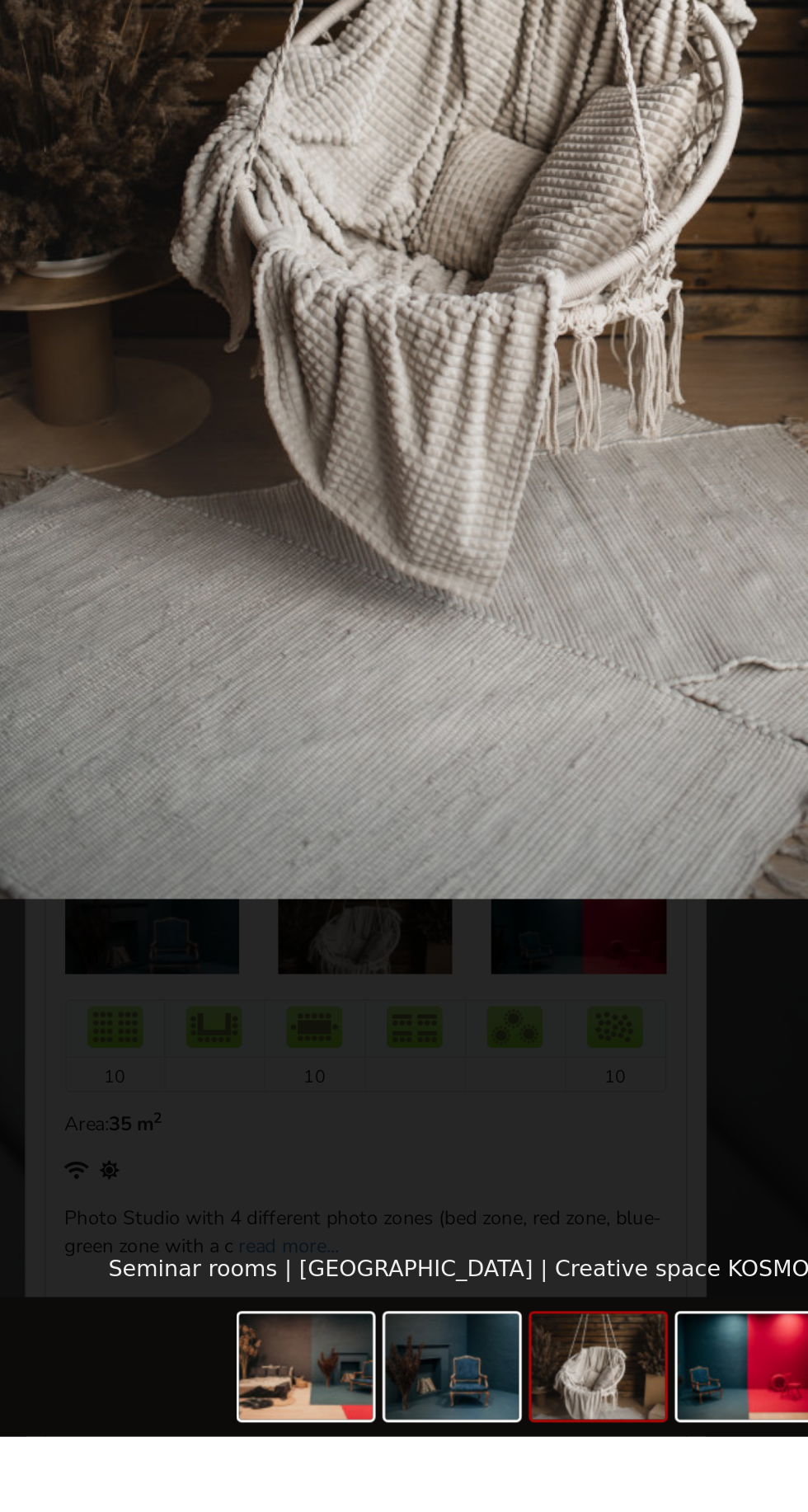
click at [177, 1207] on picture at bounding box center [404, 717] width 808 height 1358
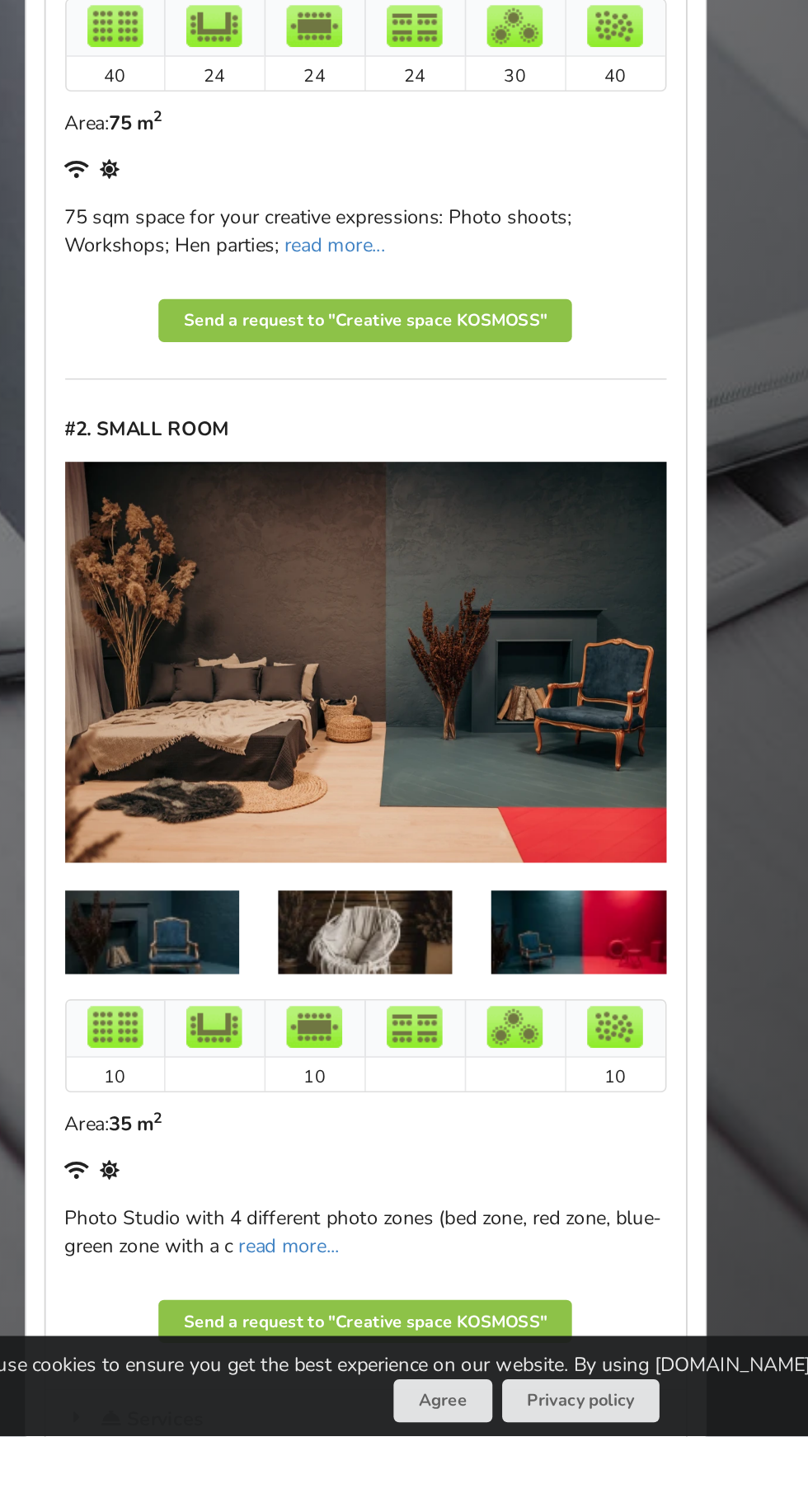
click at [165, 1206] on img at bounding box center [181, 1213] width 103 height 49
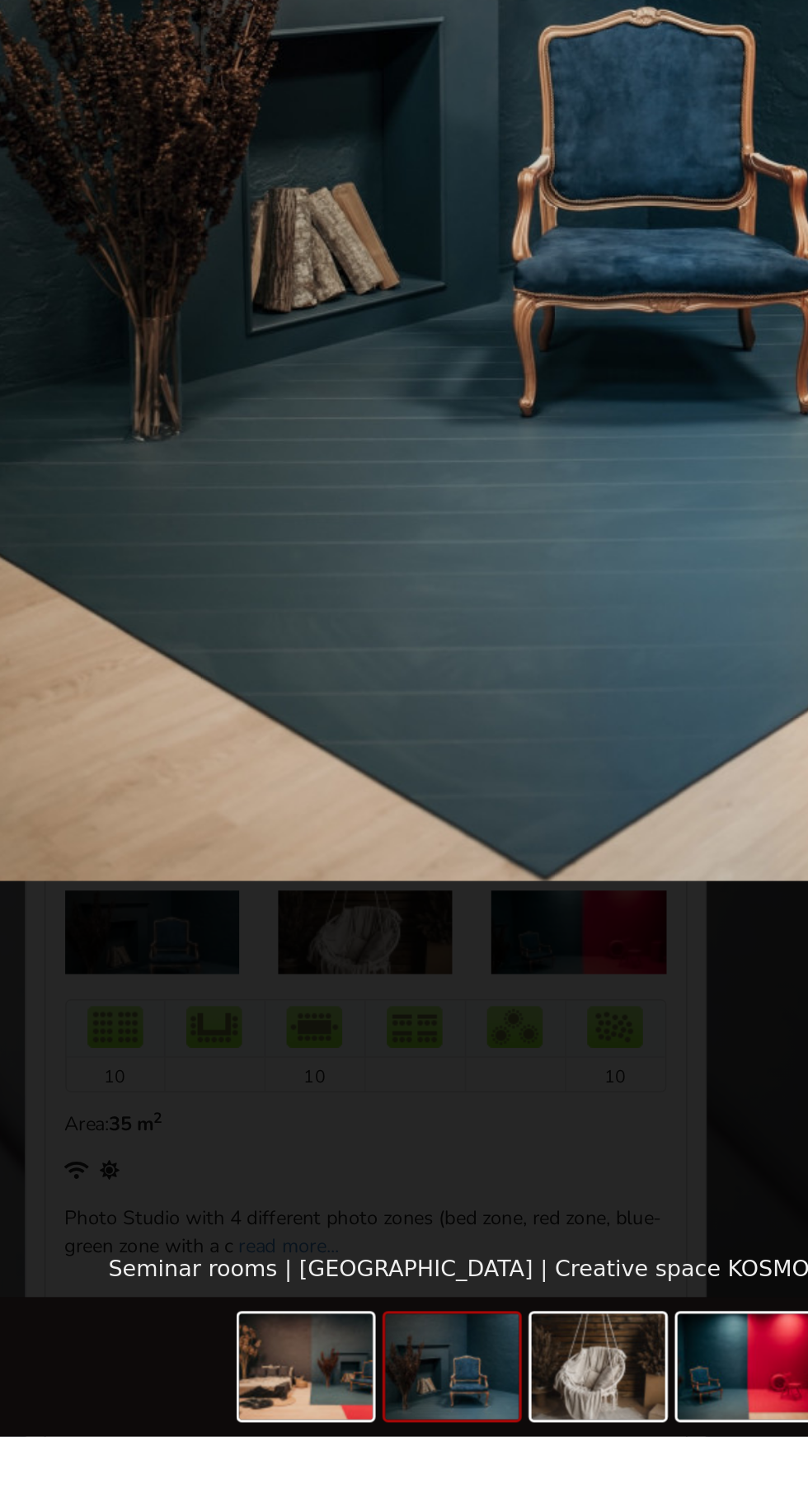
click at [166, 1201] on picture at bounding box center [404, 717] width 808 height 1358
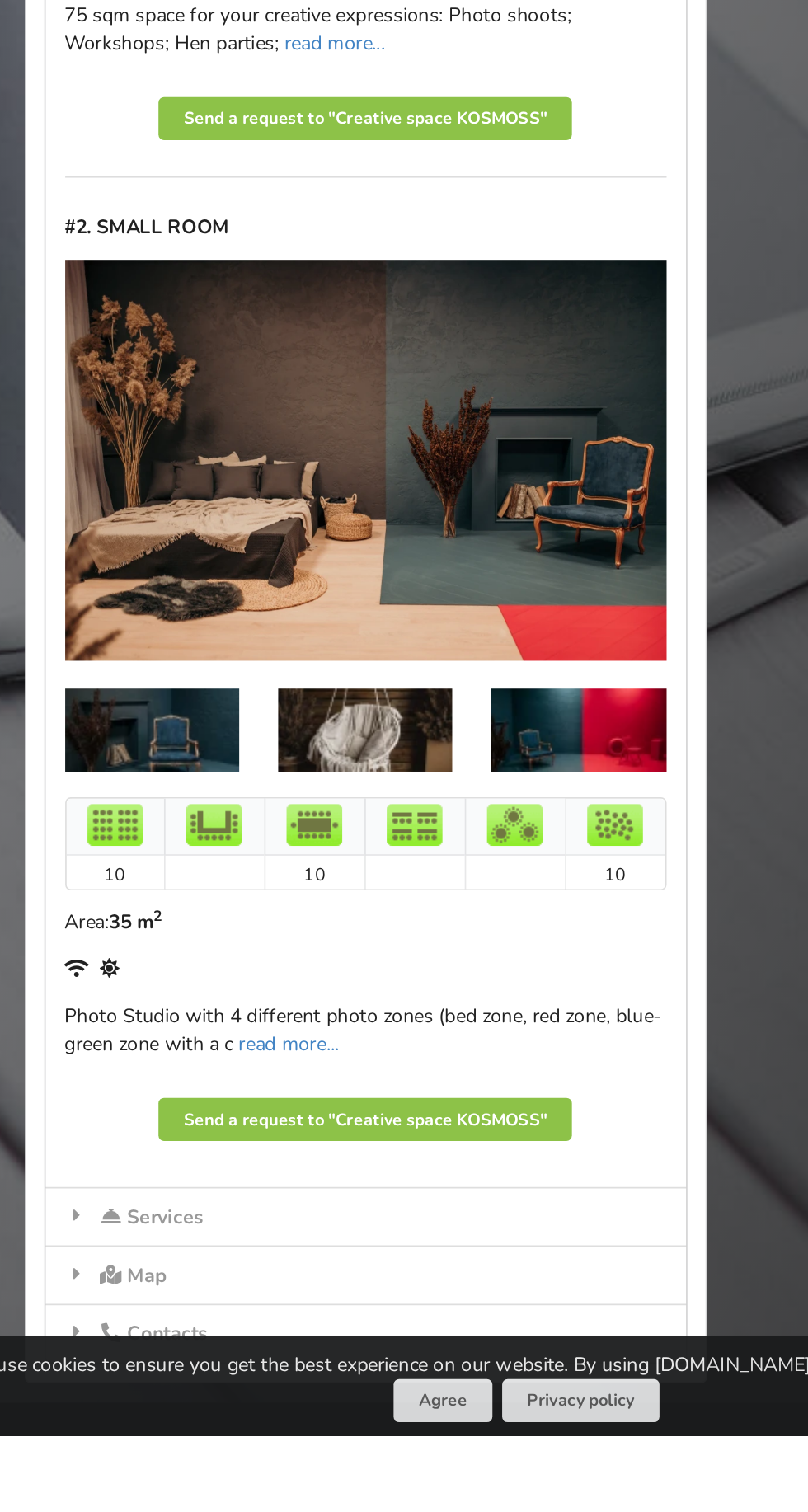
scroll to position [620, 0]
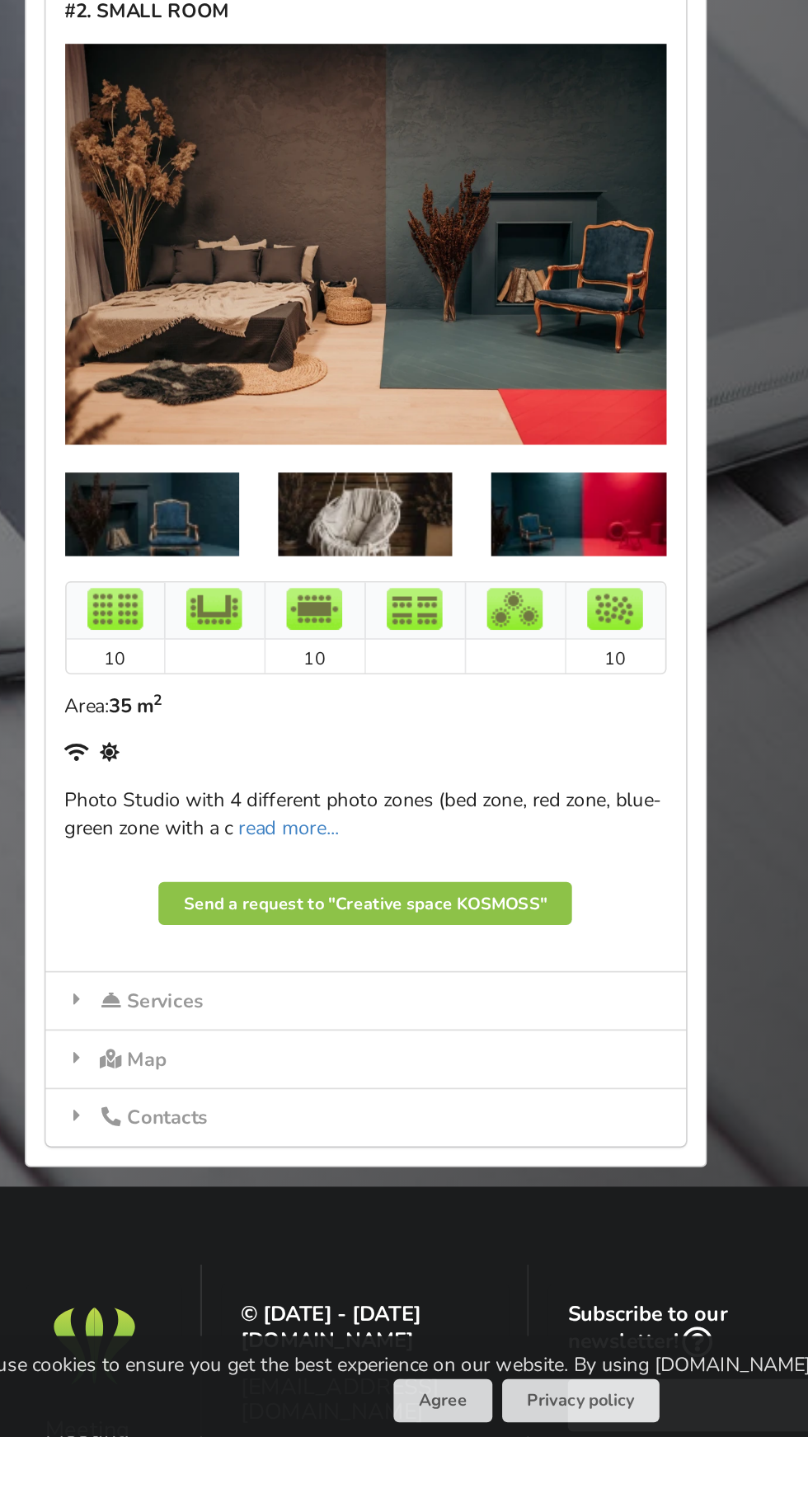
click at [407, 1241] on div "Services" at bounding box center [307, 1254] width 379 height 35
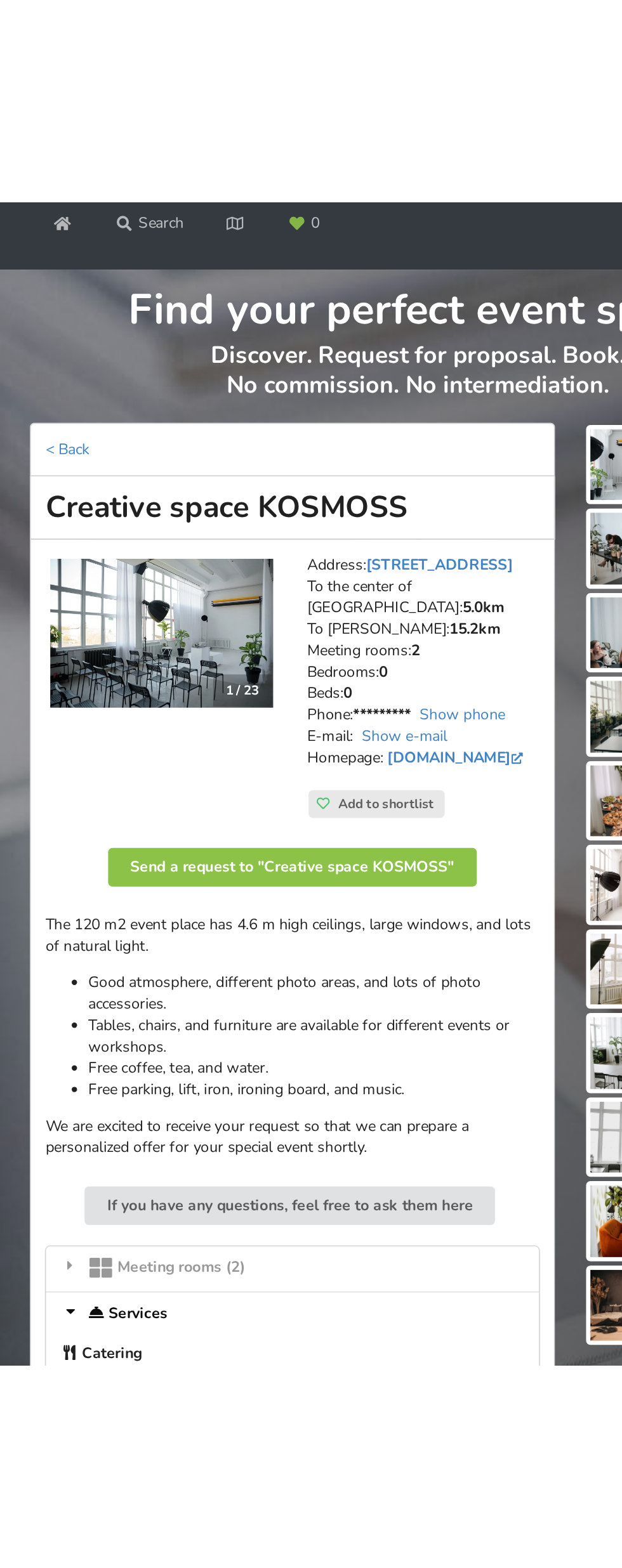
scroll to position [0, 0]
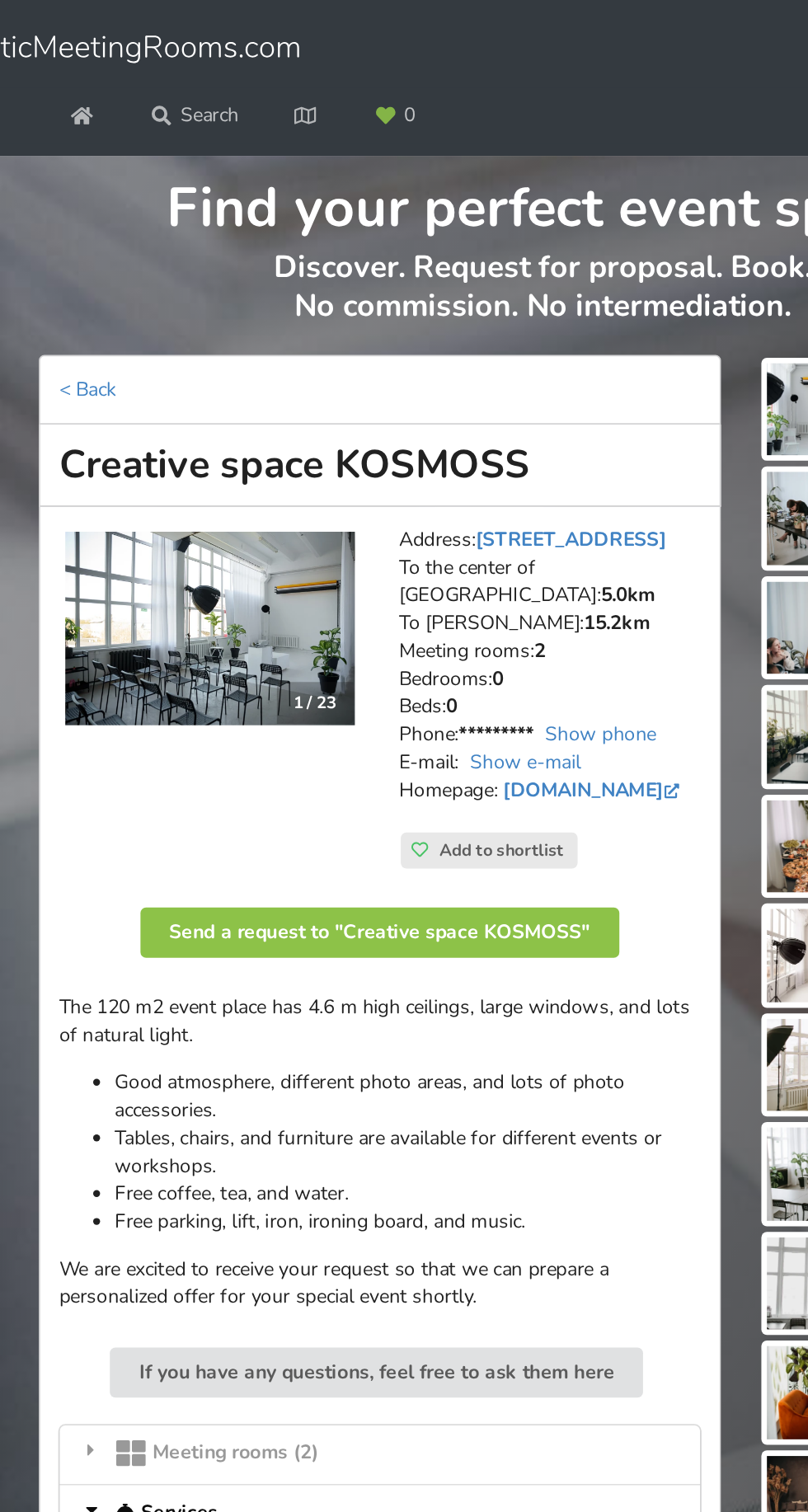
click at [399, 460] on link "www.telpakosmoss.lv" at bounding box center [435, 468] width 108 height 15
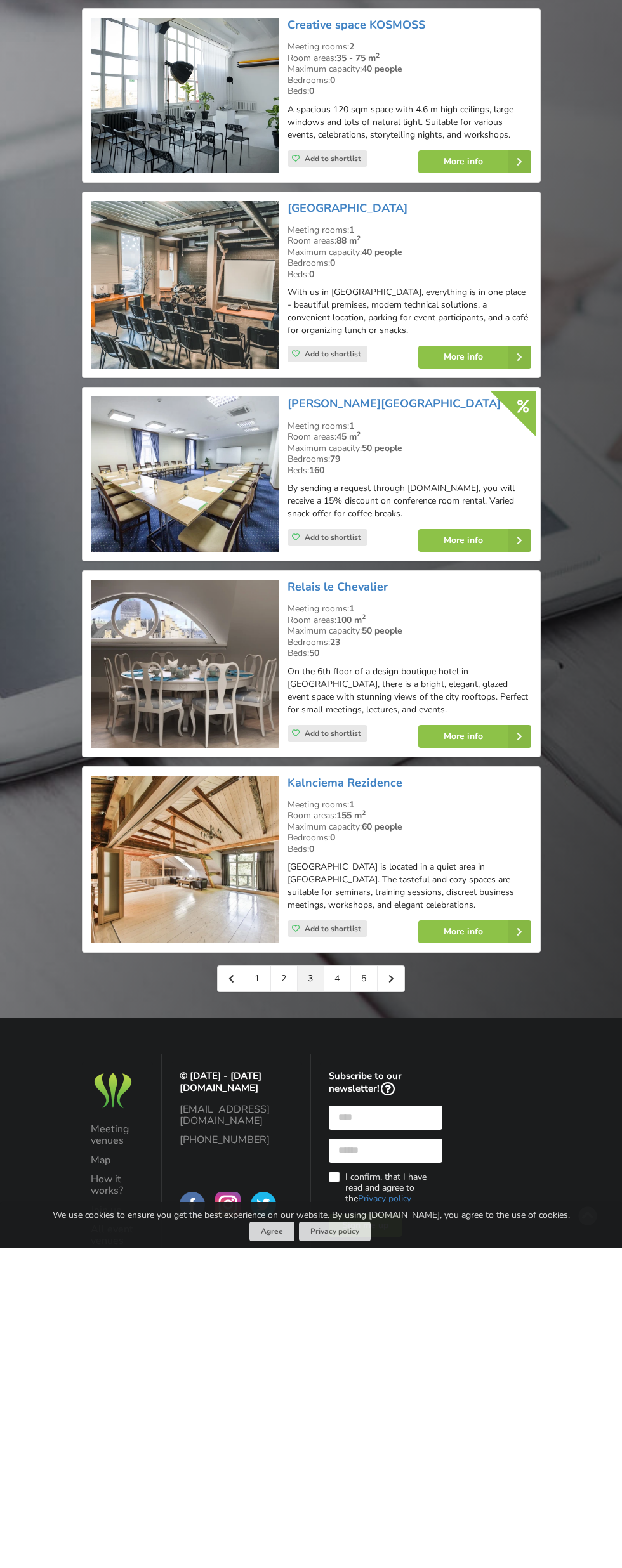
scroll to position [2020, 0]
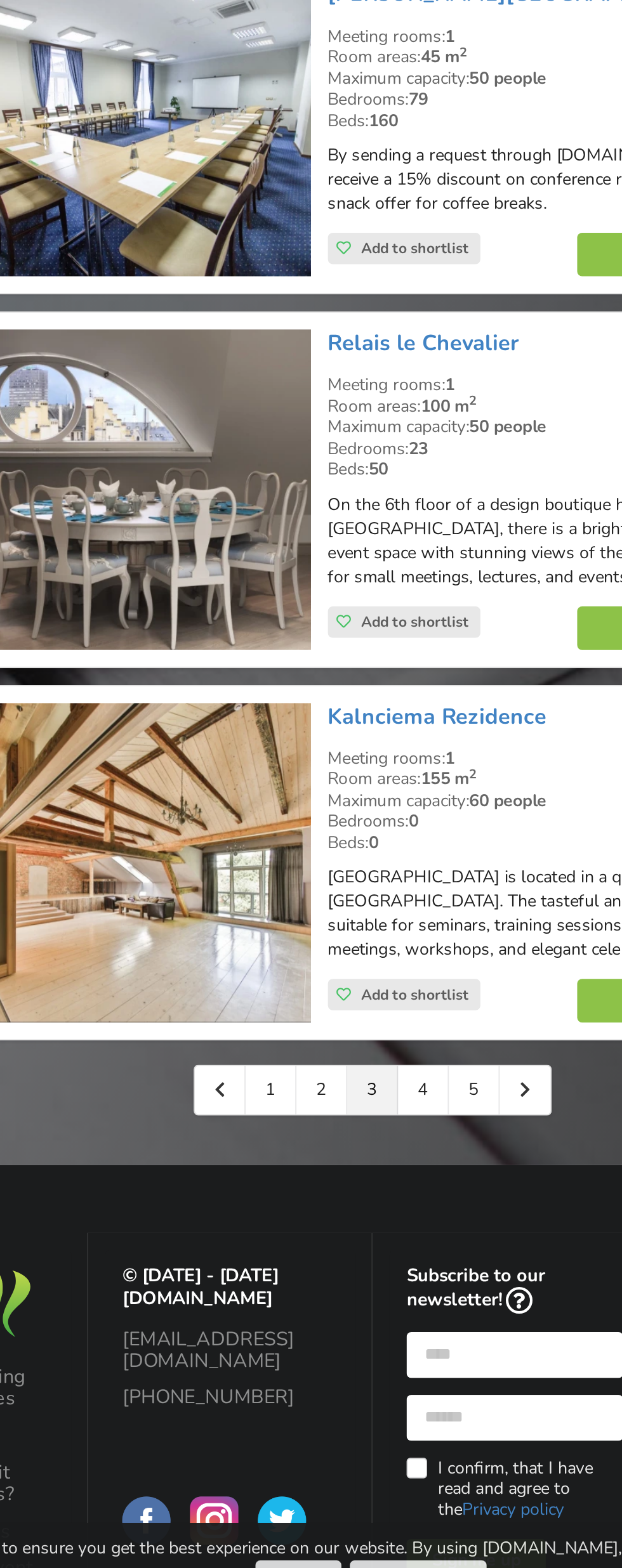
click at [351, 1308] on link "4" at bounding box center [338, 1296] width 27 height 25
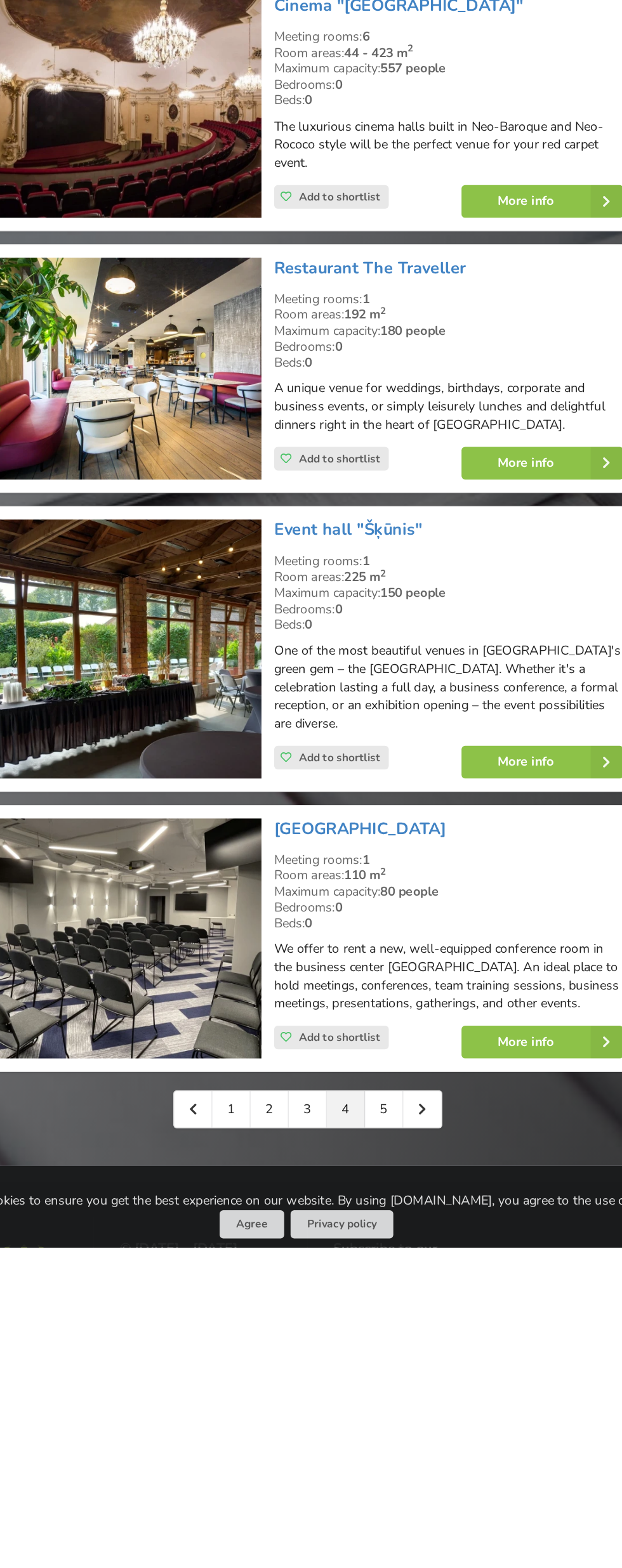
scroll to position [2010, 0]
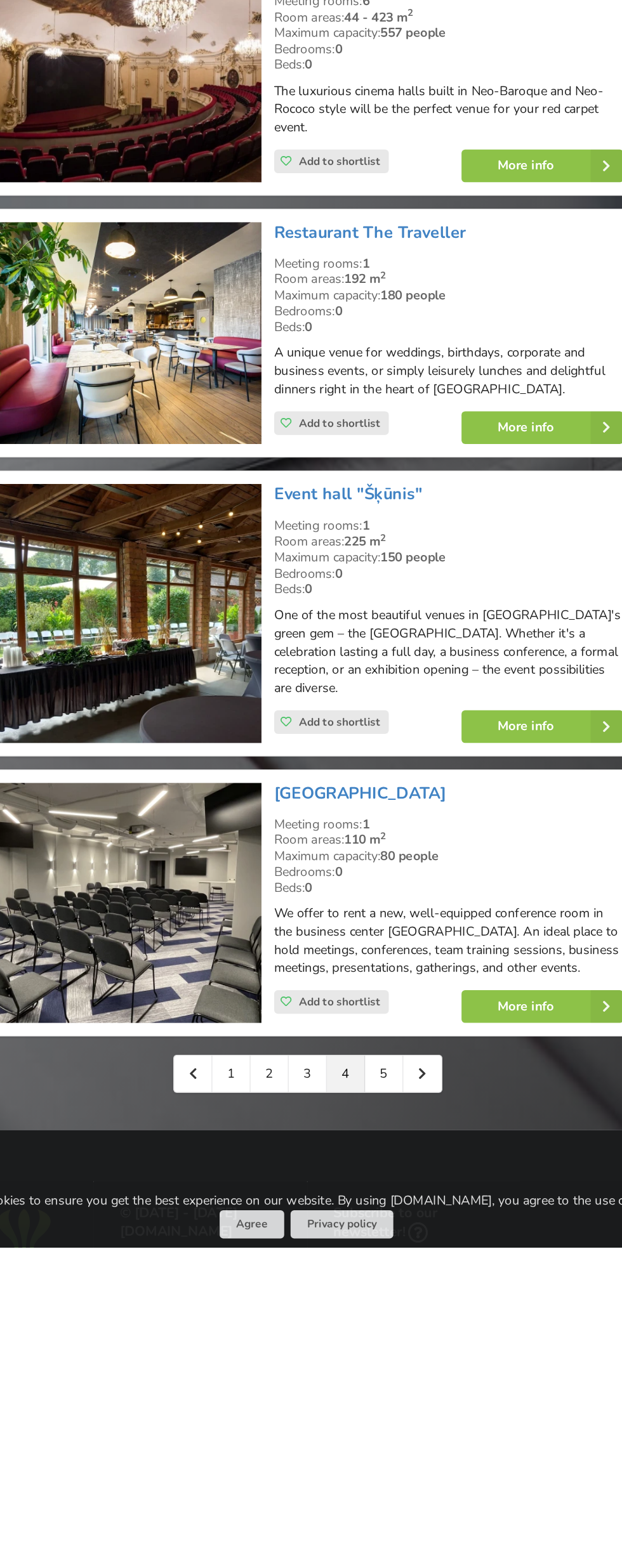
click at [377, 1460] on link "5" at bounding box center [365, 1447] width 27 height 25
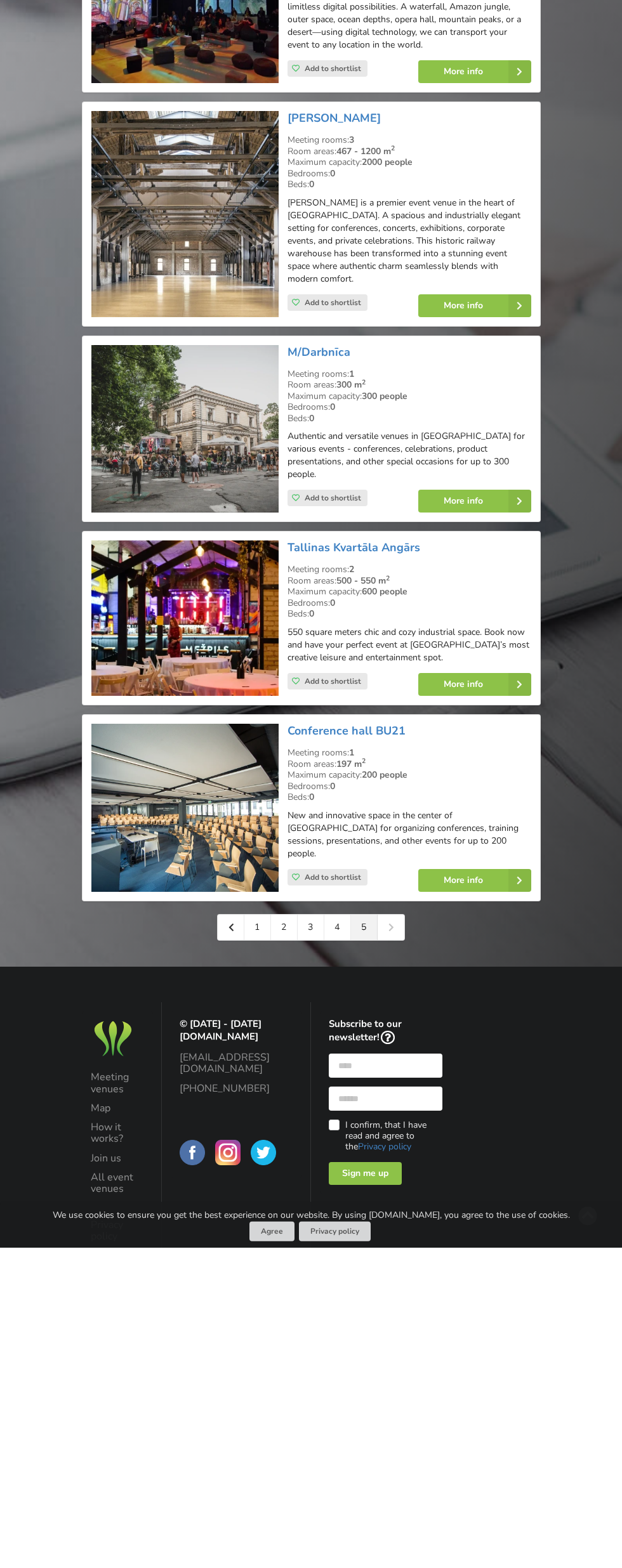
scroll to position [359, 0]
